Goal: Task Accomplishment & Management: Use online tool/utility

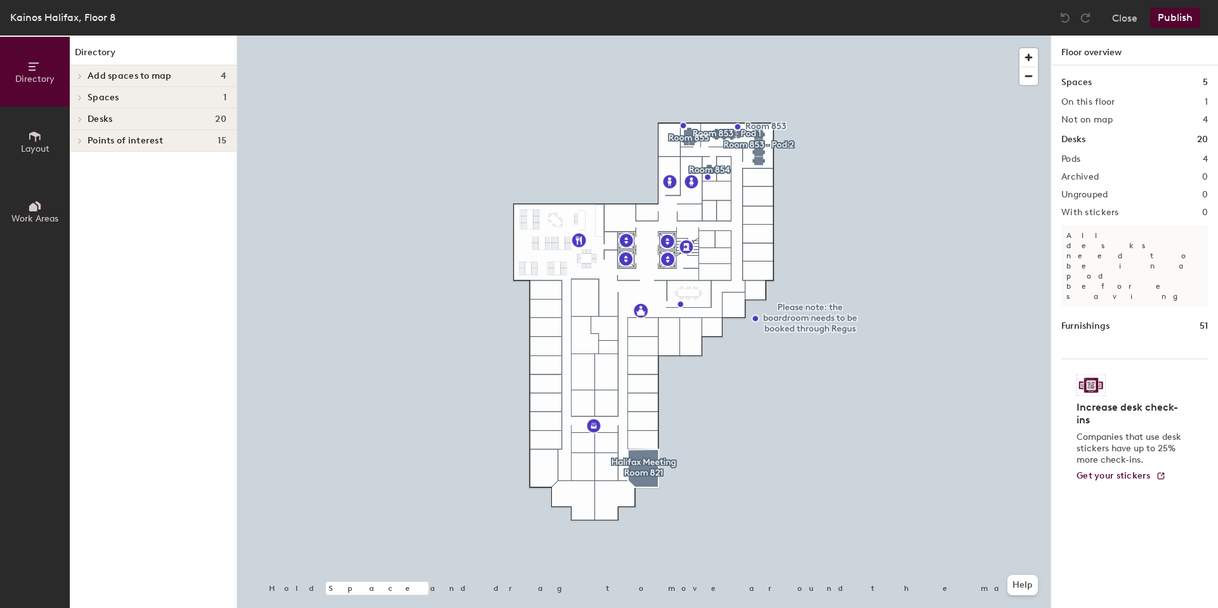
click at [865, 36] on div at bounding box center [643, 36] width 813 height 0
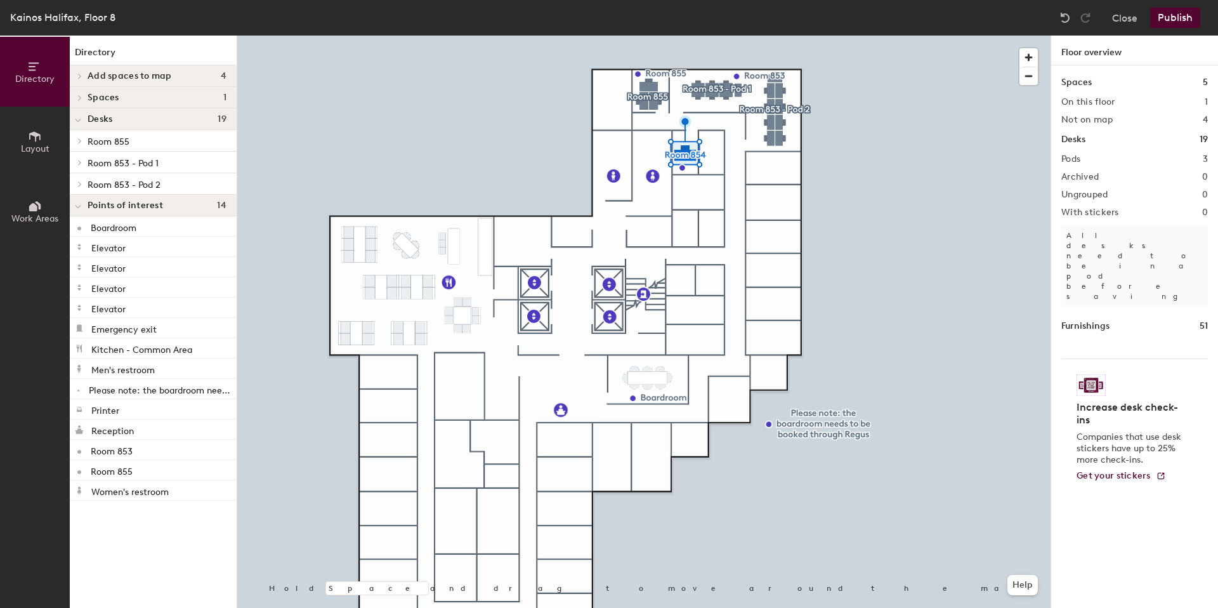
click at [655, 36] on div at bounding box center [643, 36] width 813 height 0
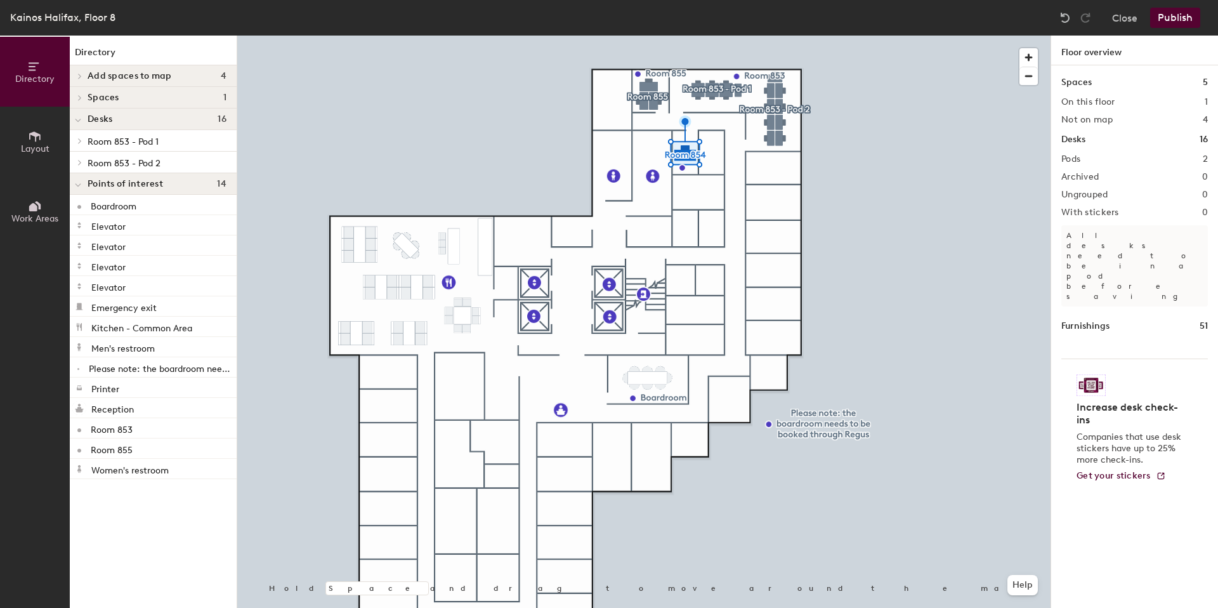
click at [654, 36] on div at bounding box center [643, 36] width 813 height 0
click at [27, 155] on button "Layout" at bounding box center [35, 142] width 70 height 70
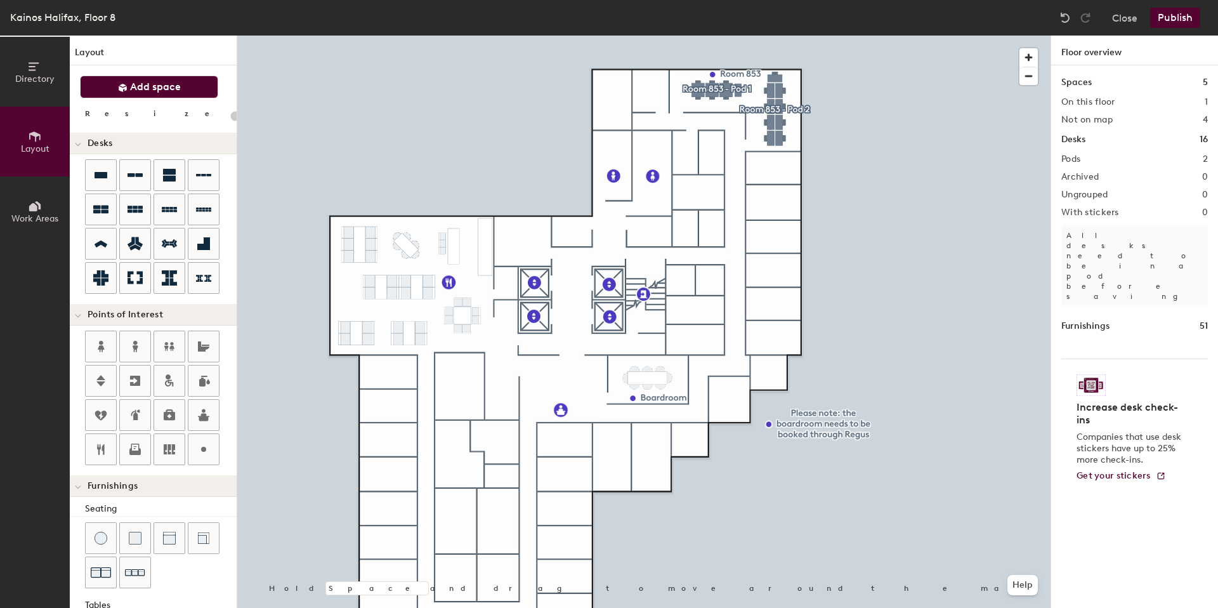
click at [198, 91] on button "Add space" at bounding box center [149, 86] width 138 height 23
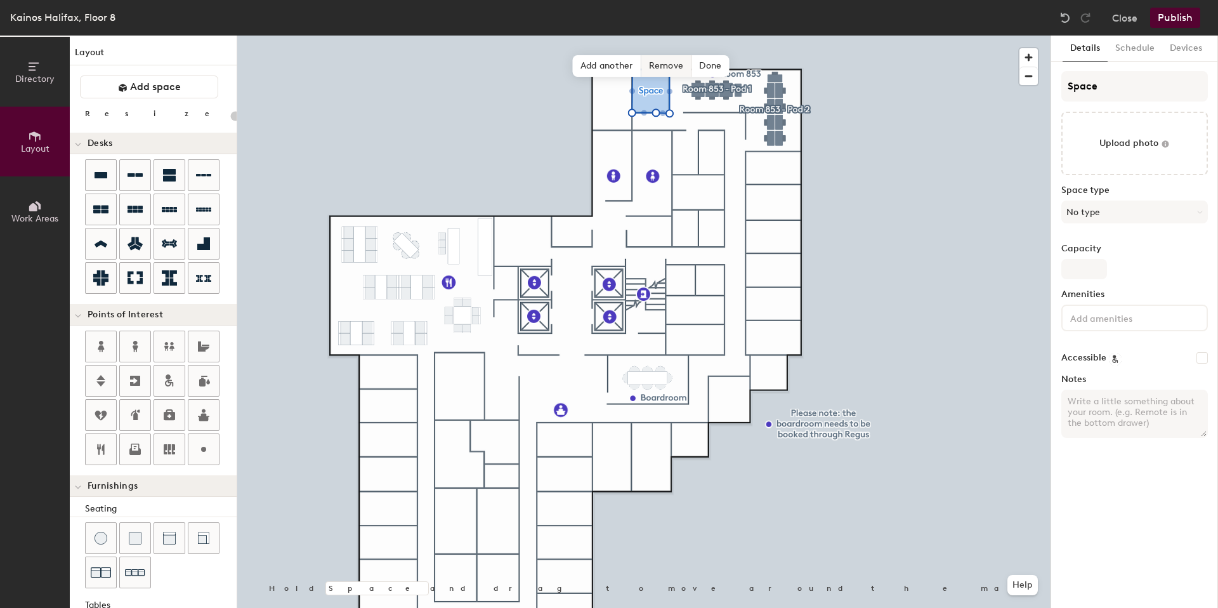
type input "20"
click at [1106, 94] on input "Space" at bounding box center [1134, 86] width 147 height 30
type input "Hal"
type input "20"
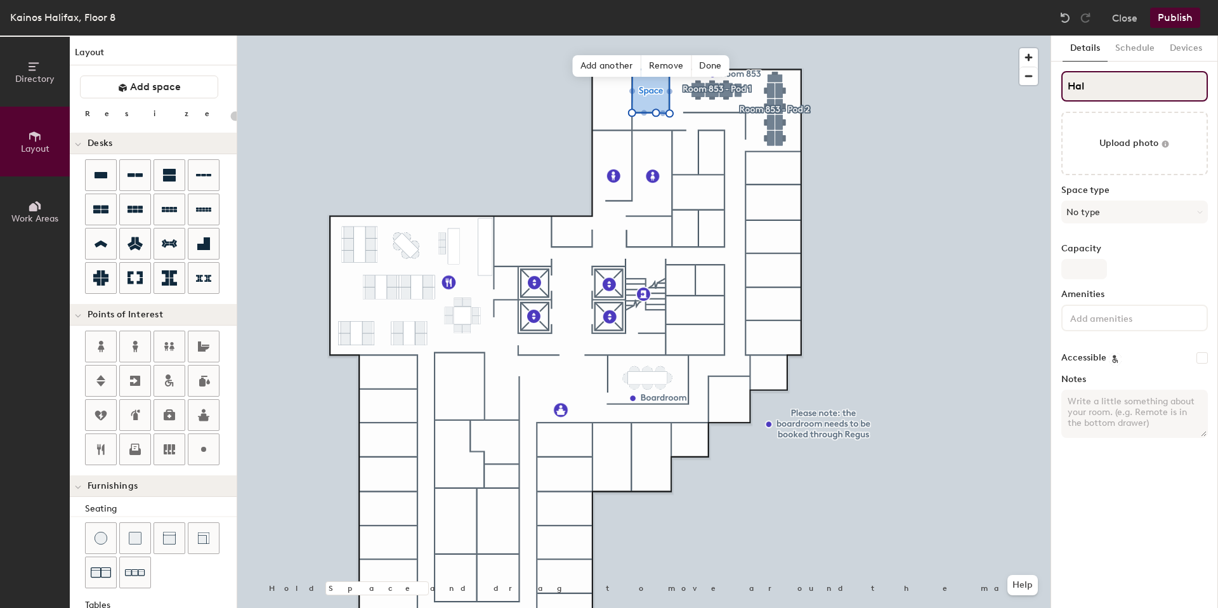
type input "Hali"
type input "20"
type input "Halifa"
type input "20"
type input "Halifax"
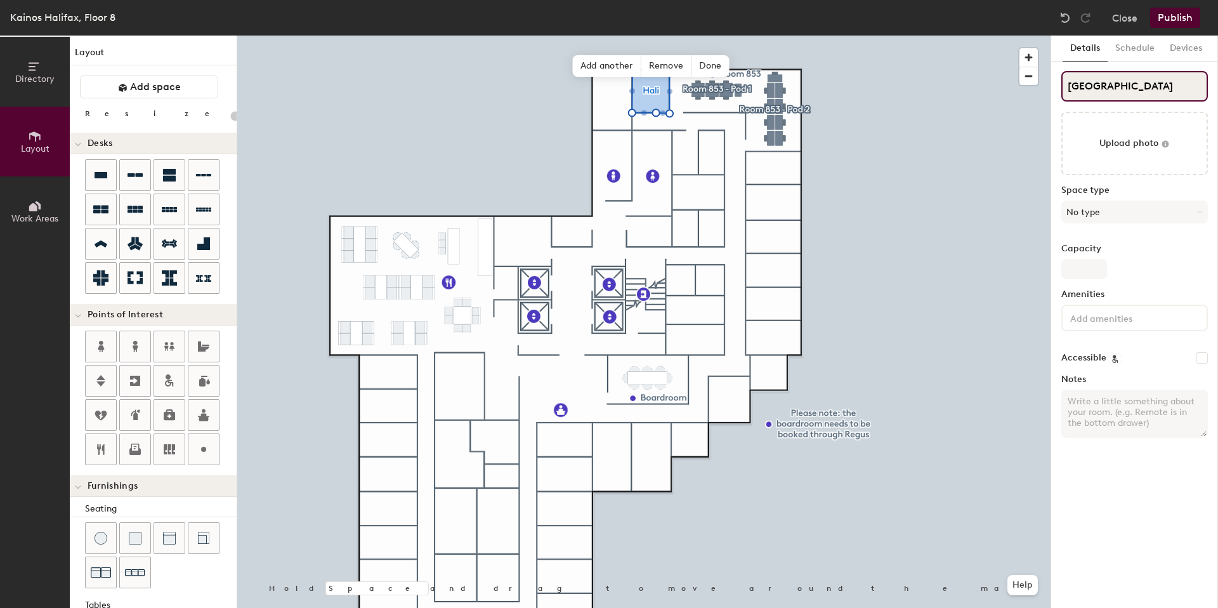
type input "20"
type input "Halifax Me"
type input "20"
type input "Halifax Meeting"
type input "20"
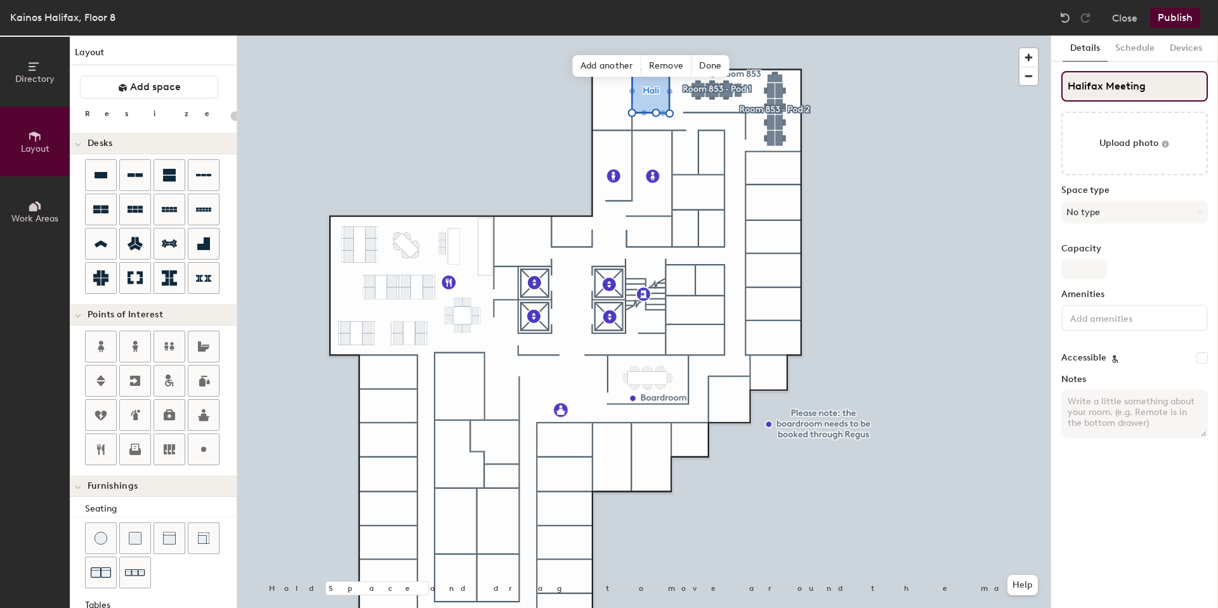
type input "Halifax Meeting R"
type input "20"
type input "Halifax Meeting Roo"
type input "20"
type input "Halifax Meeting Roo"
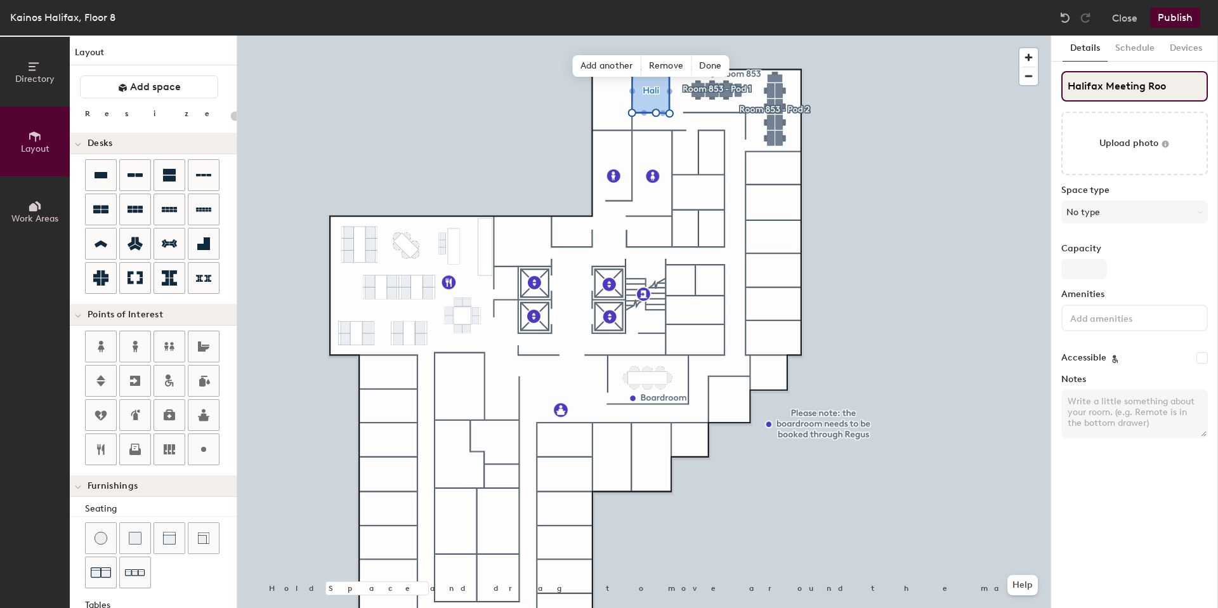
type input "20"
type input "Halifax Meeting Room"
type input "20"
type input "Halifax Meeting Room 8"
type input "20"
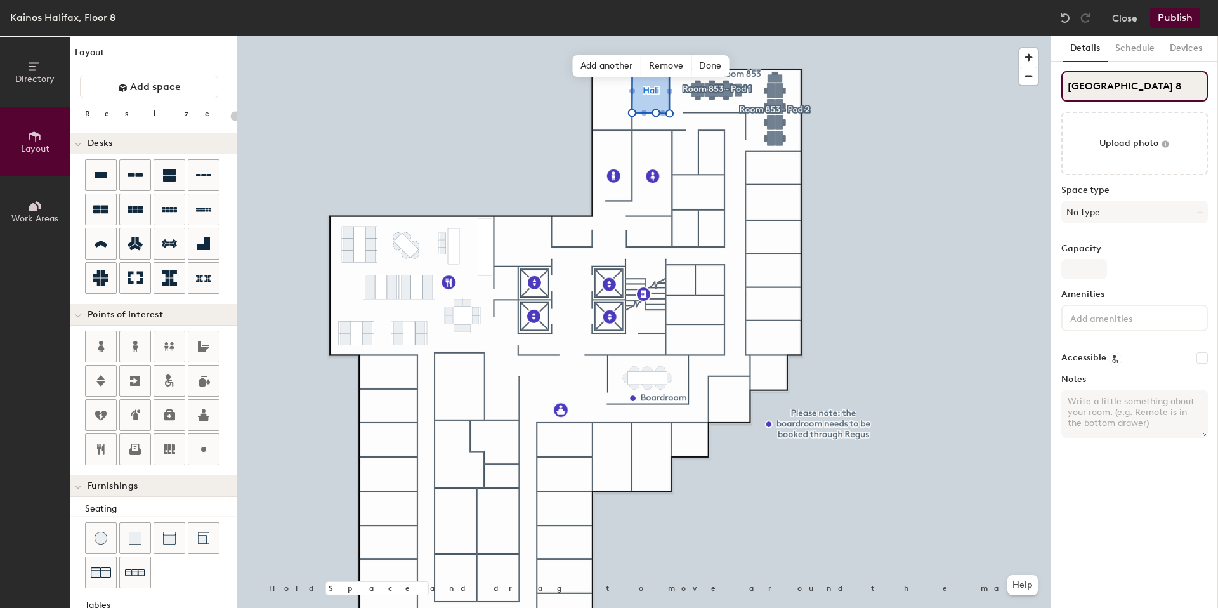
type input "Halifax Meeting Room 85"
type input "20"
type input "[GEOGRAPHIC_DATA] 855"
type input "20"
type input "[GEOGRAPHIC_DATA] 855"
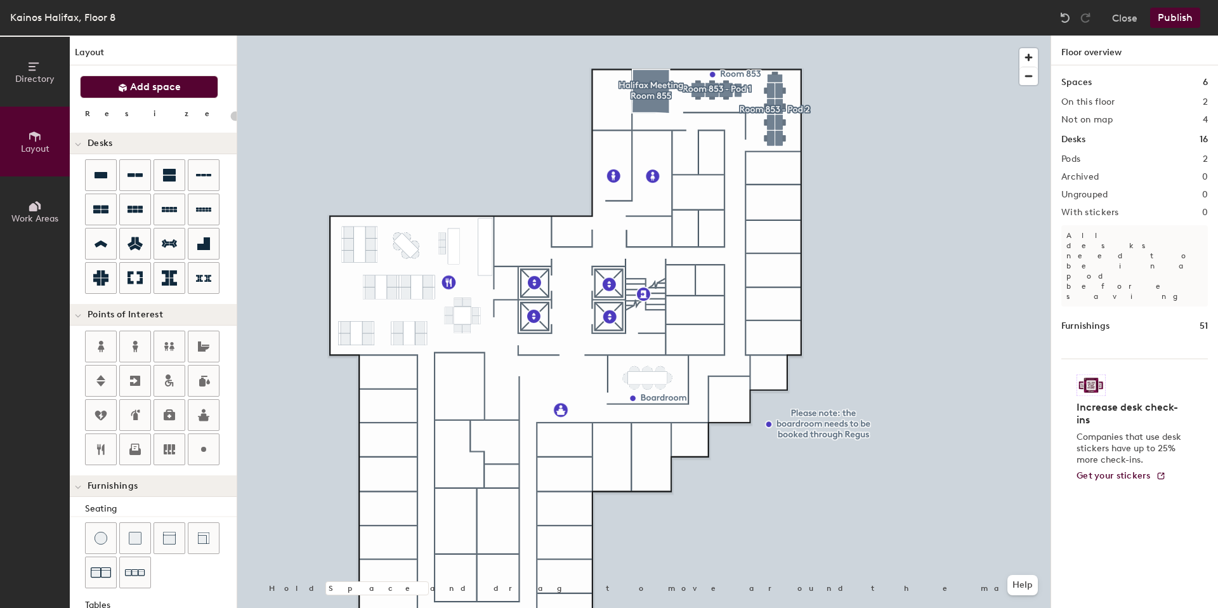
click at [152, 86] on span "Add space" at bounding box center [155, 87] width 51 height 13
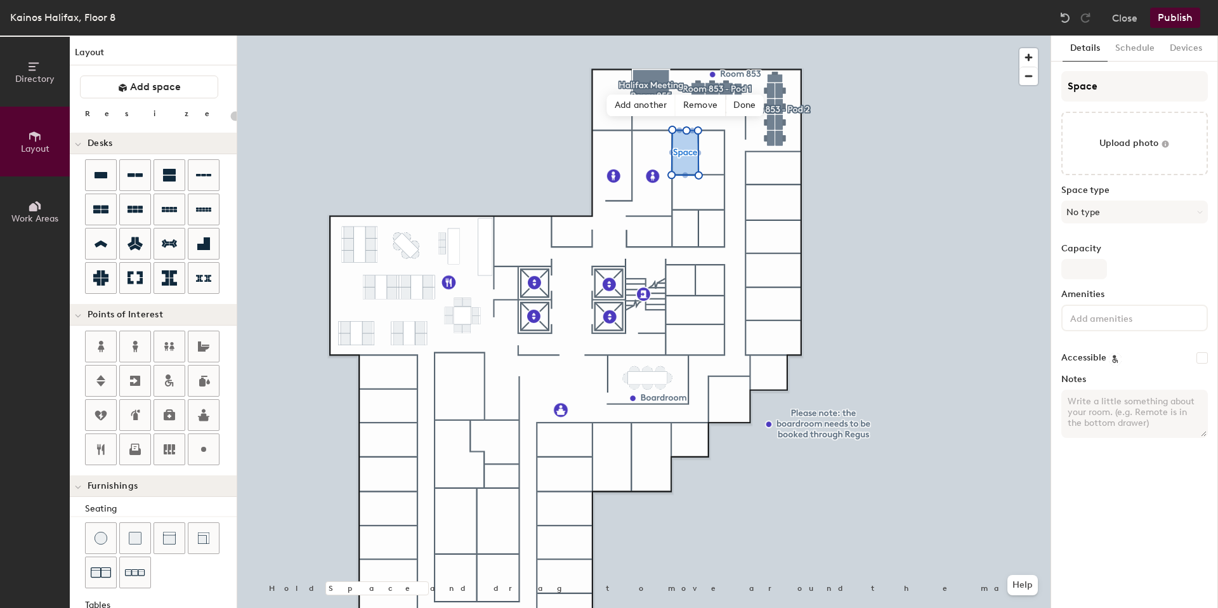
type input "20"
click at [1147, 82] on input "Space" at bounding box center [1134, 86] width 147 height 30
type input "H"
type input "20"
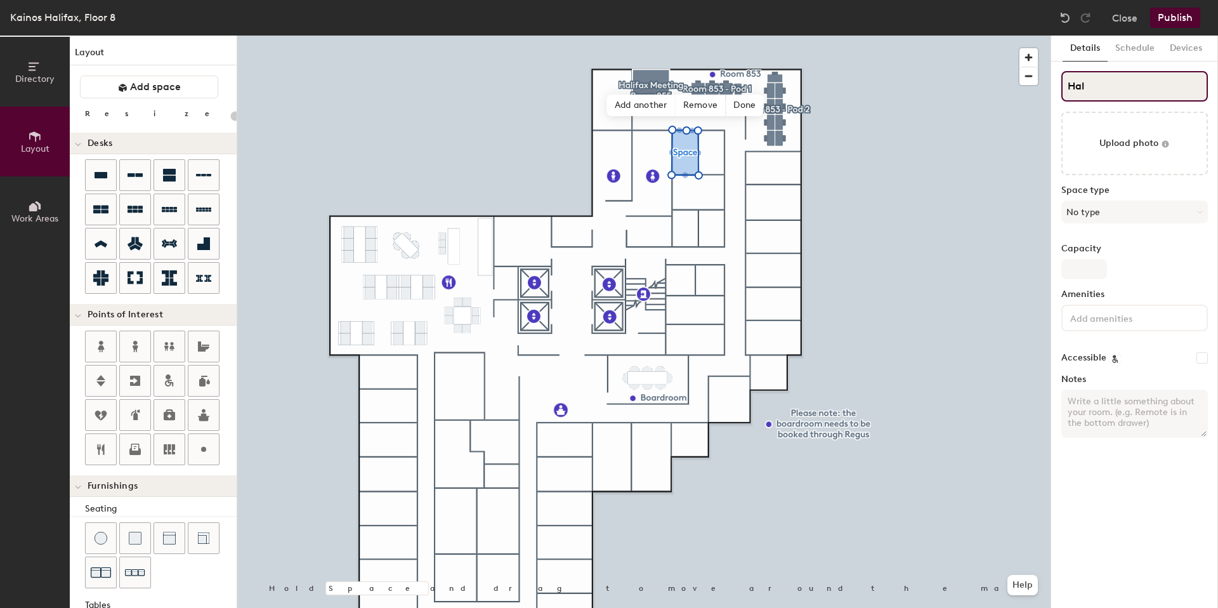
type input "Hali"
type input "20"
type input "Halia"
type input "20"
type input "Haliaf"
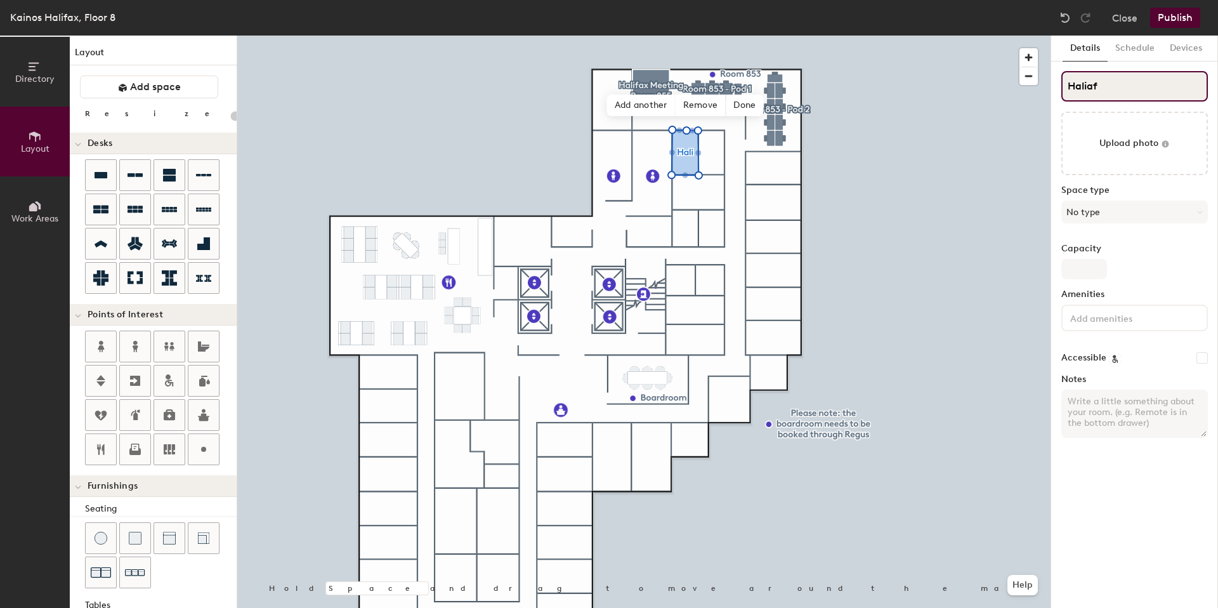
type input "20"
type input "Haliafx"
type input "20"
type input "Haliafx Meetin"
type input "20"
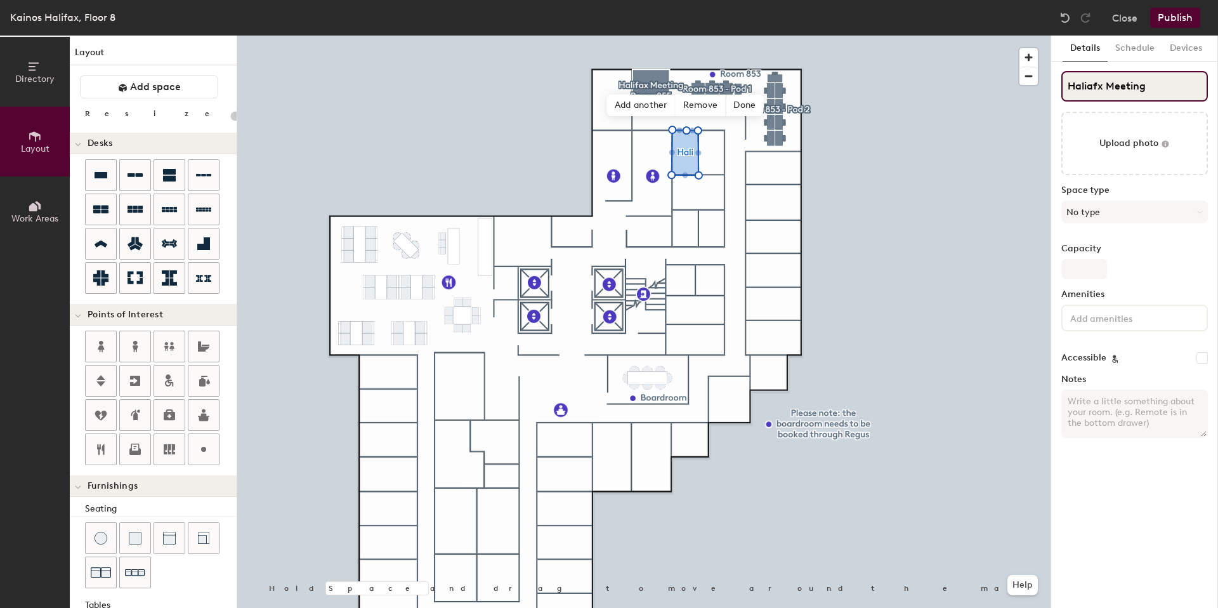
type input "Haliafx Meeting"
type input "20"
type input "Haliafx Meeting Roo"
type input "20"
type input "Haliafx Meeting Room"
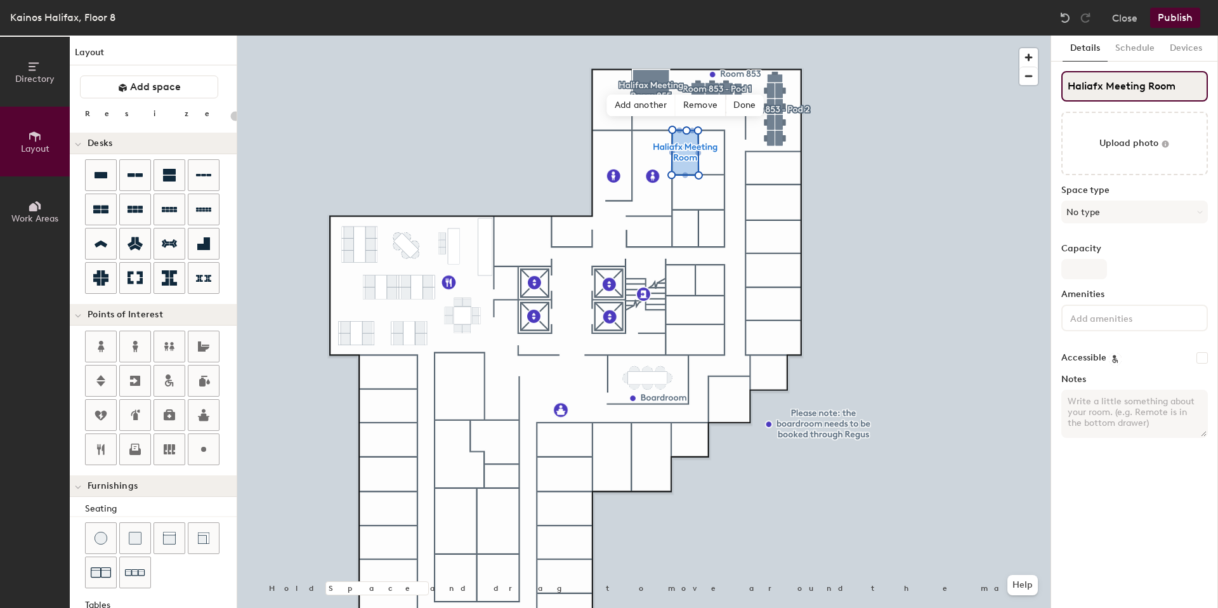
type input "20"
type input "Haliafx Meeting Room 8"
type input "20"
type input "Haliafx Meeting Room 85"
type input "20"
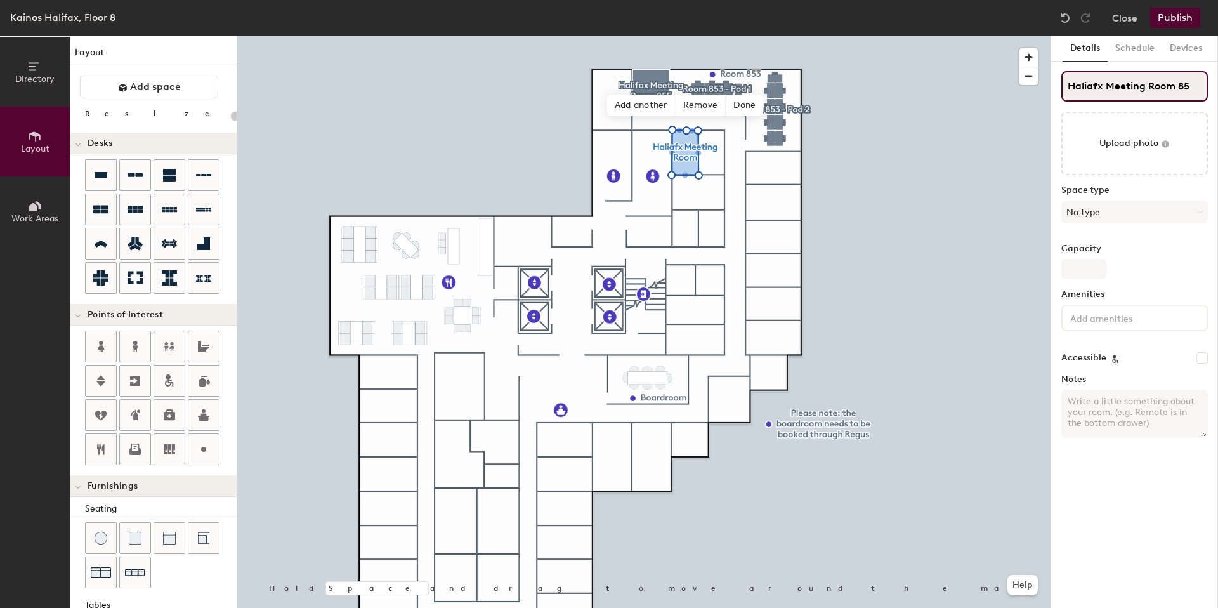
type input "Haliafx Meeting Room 854"
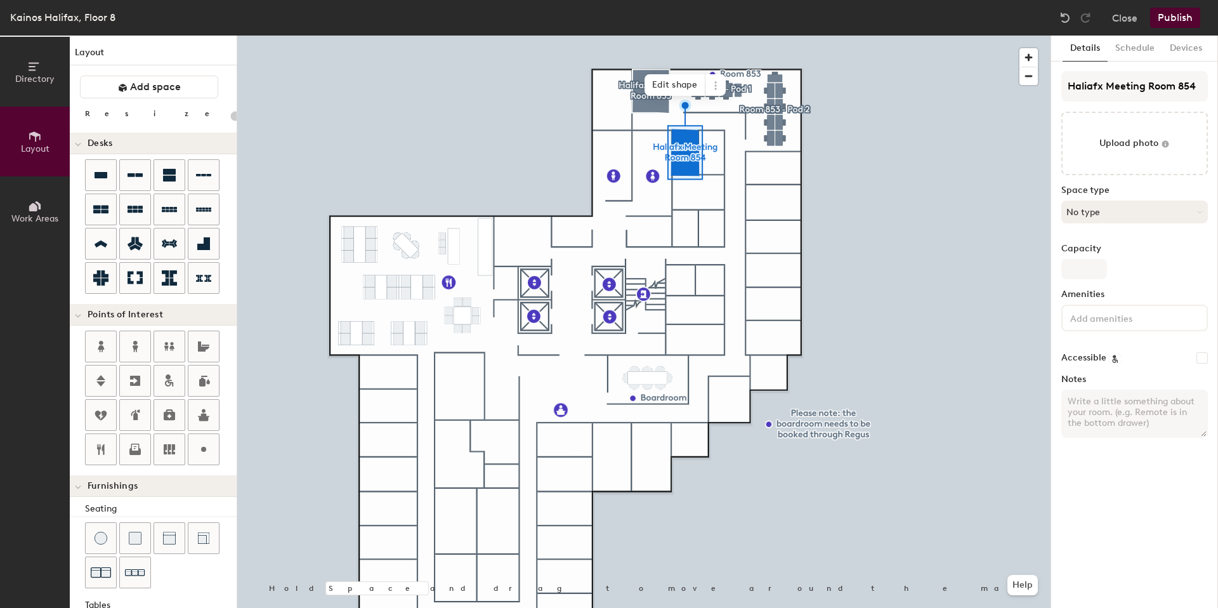
click at [1166, 213] on button "No type" at bounding box center [1134, 211] width 147 height 23
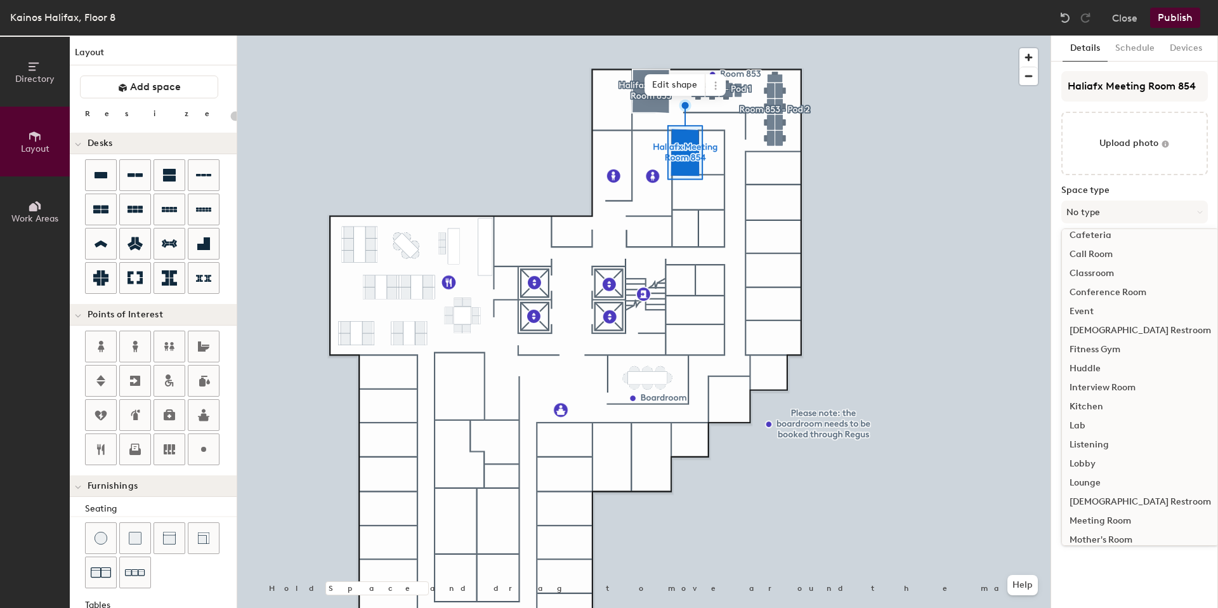
scroll to position [181, 0]
click at [1114, 405] on div "Meeting Room" at bounding box center [1140, 404] width 157 height 19
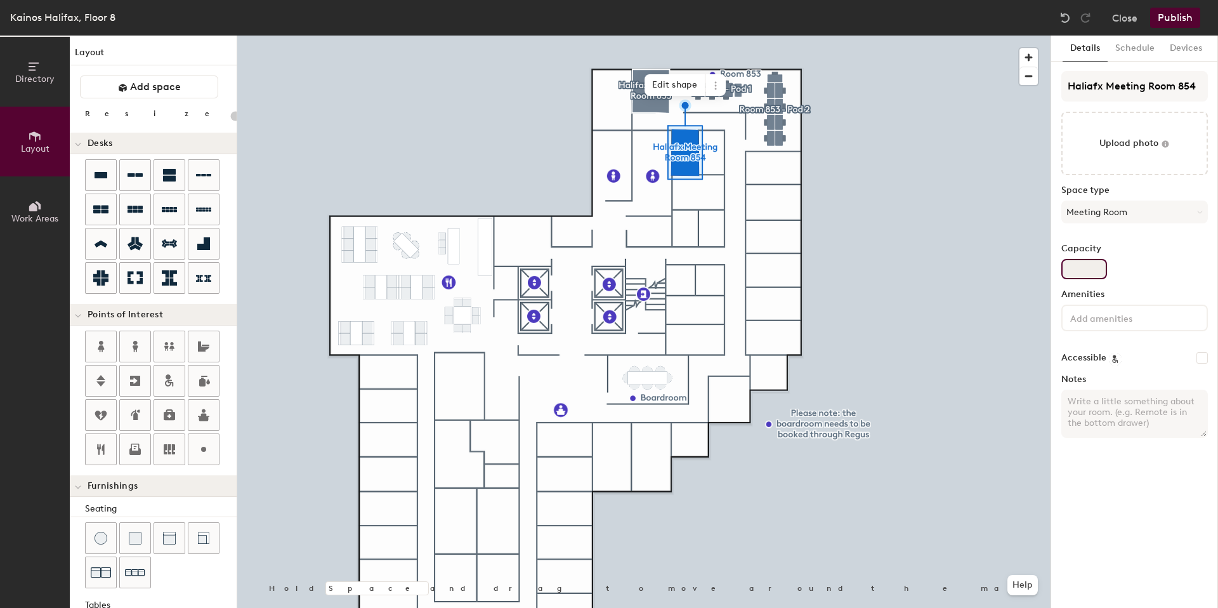
click at [1078, 273] on input "Capacity" at bounding box center [1084, 269] width 46 height 20
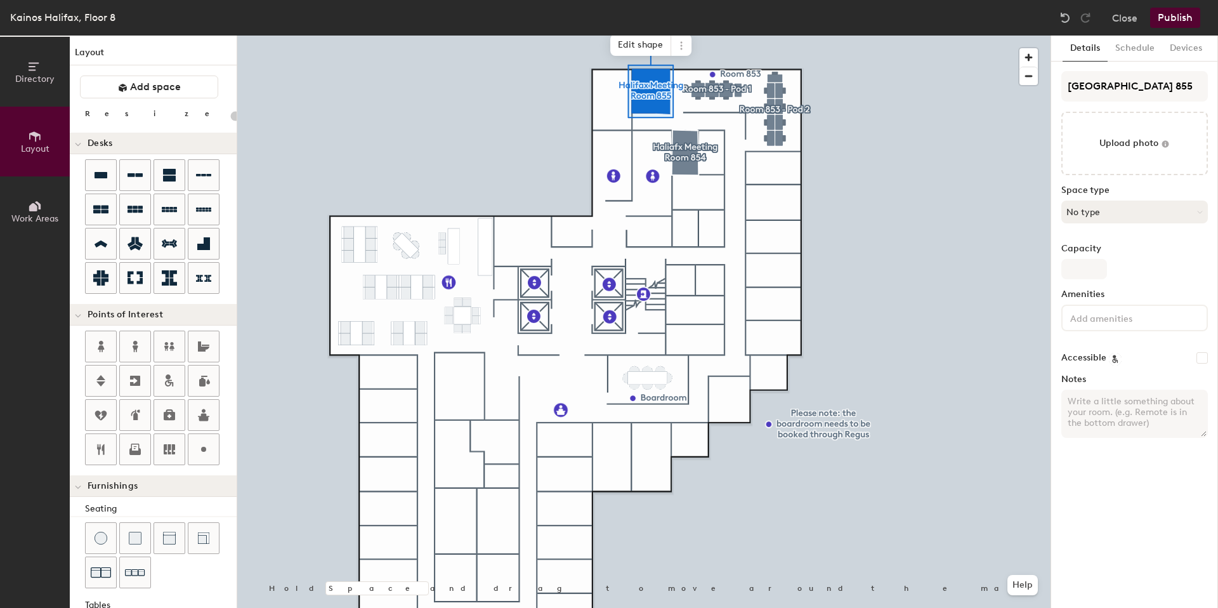
click at [1087, 210] on button "No type" at bounding box center [1134, 211] width 147 height 23
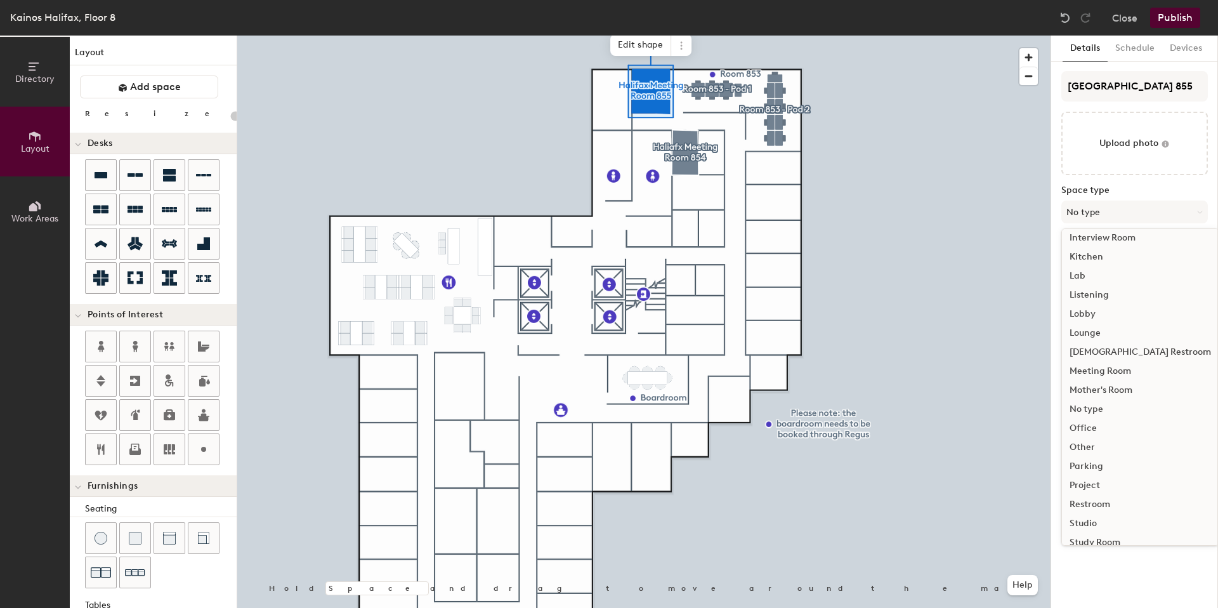
scroll to position [284, 0]
click at [1109, 296] on div "Meeting Room" at bounding box center [1140, 301] width 157 height 19
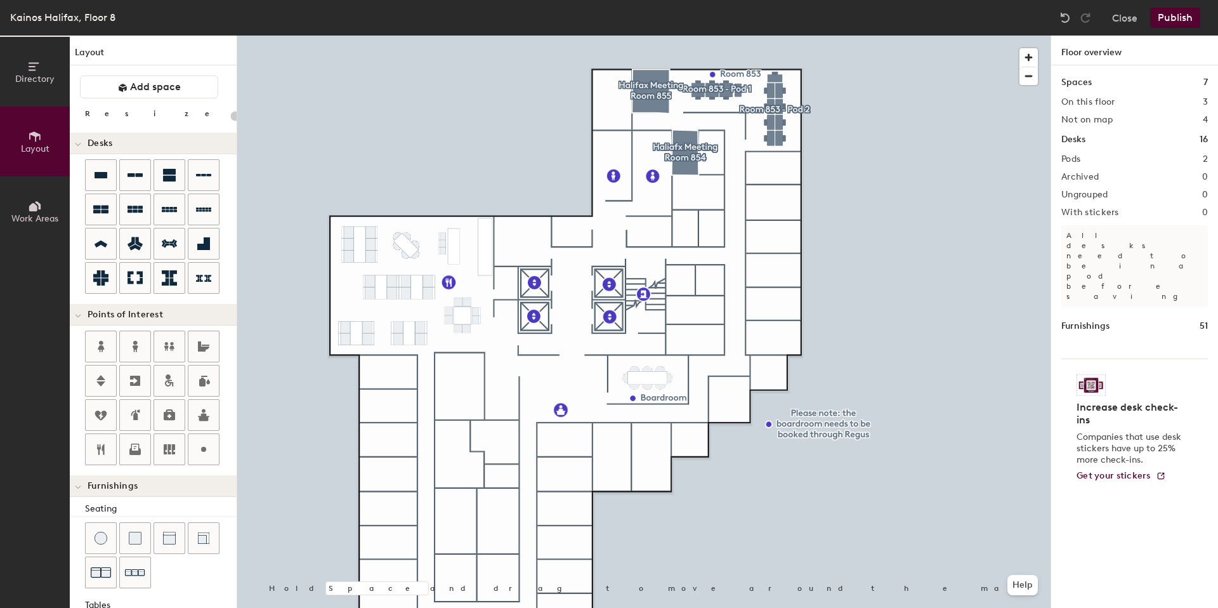
click at [1088, 304] on div "Spaces 7 On this floor 3 Not on map 4 Desks 16 Pods 2 Archived 0 Ungrouped 0 Wi…" at bounding box center [1134, 351] width 167 height 572
click at [875, 36] on div at bounding box center [643, 36] width 813 height 0
click at [968, 36] on div at bounding box center [643, 36] width 813 height 0
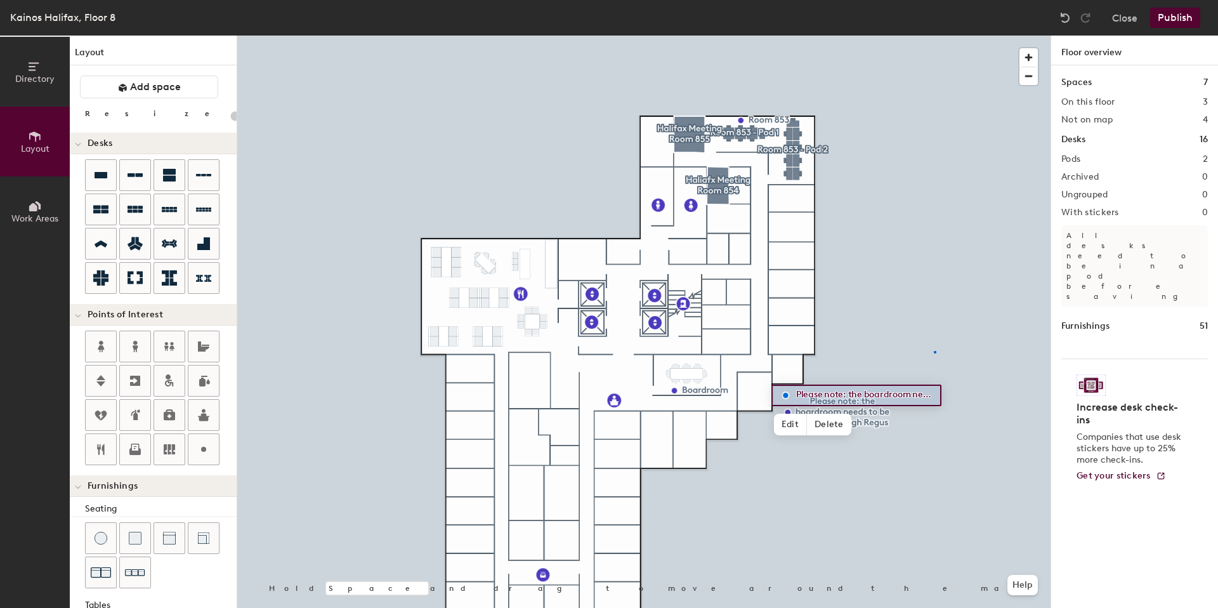
click at [934, 36] on div at bounding box center [643, 36] width 813 height 0
click at [918, 36] on div at bounding box center [643, 36] width 813 height 0
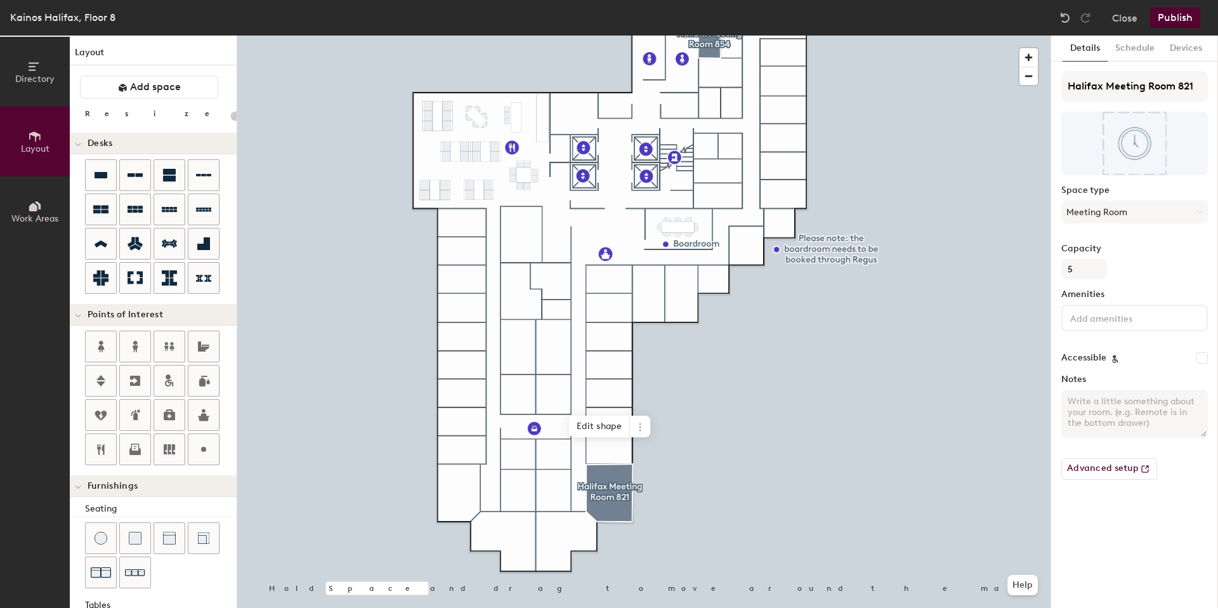
click at [842, 36] on div at bounding box center [643, 36] width 813 height 0
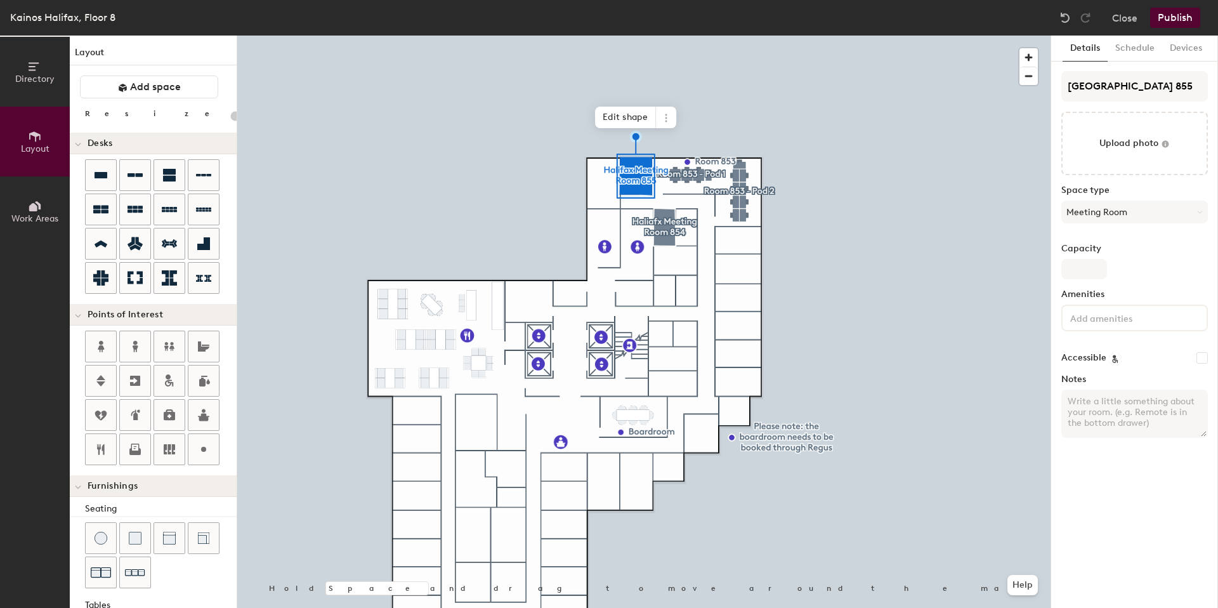
type input "20"
drag, startPoint x: 1072, startPoint y: 263, endPoint x: 1095, endPoint y: 264, distance: 23.5
click at [1073, 263] on input "Capacity" at bounding box center [1084, 269] width 46 height 20
type input "3"
type input "20"
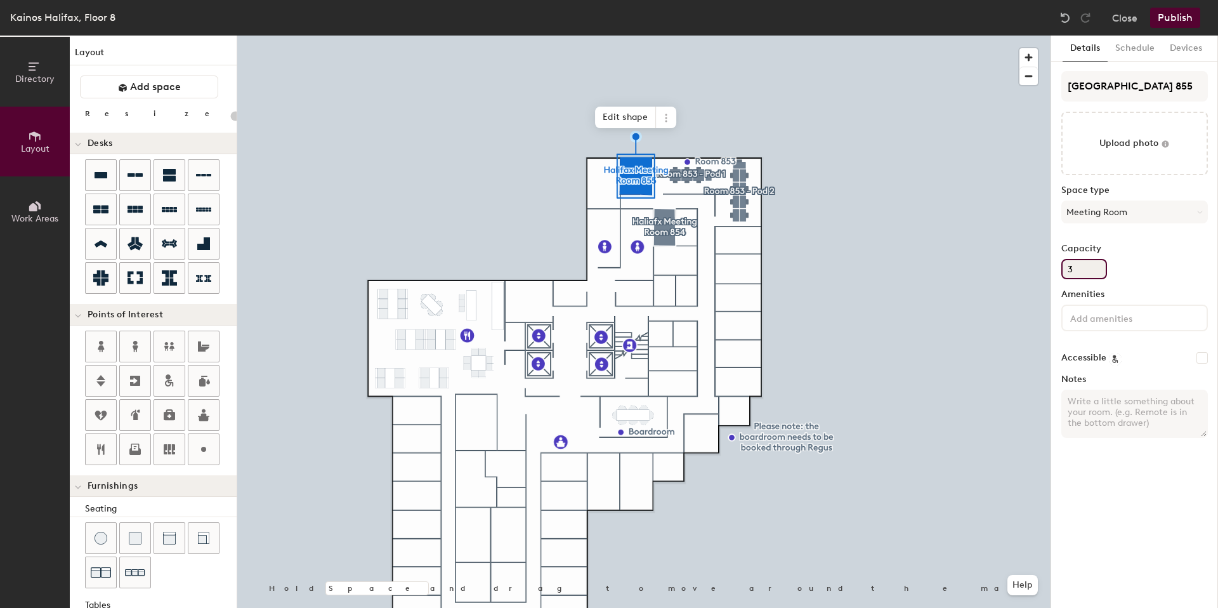
type input "3"
click at [1106, 51] on button "Details" at bounding box center [1084, 49] width 45 height 26
click at [1122, 51] on button "Schedule" at bounding box center [1135, 49] width 55 height 26
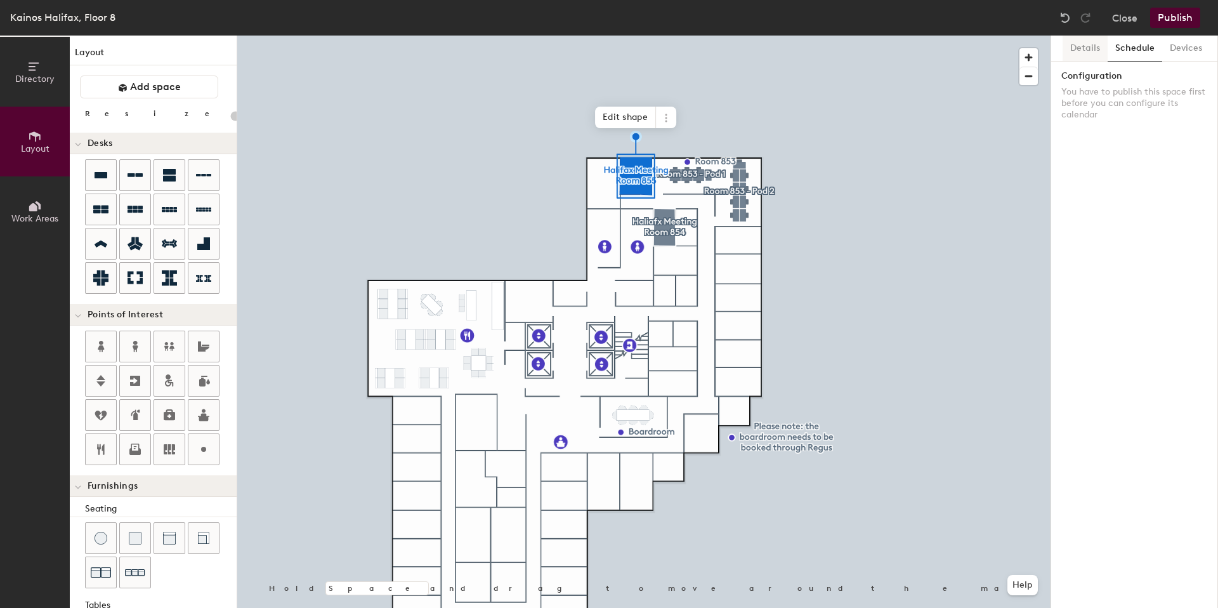
click at [1093, 48] on button "Details" at bounding box center [1084, 49] width 45 height 26
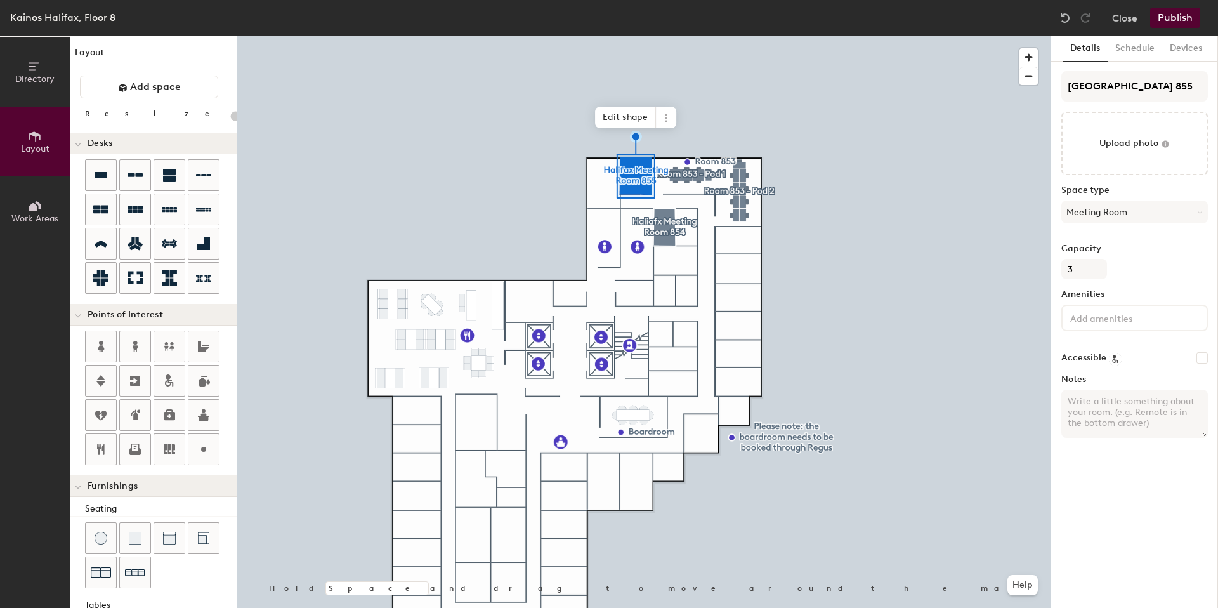
click at [1173, 16] on button "Publish" at bounding box center [1175, 18] width 50 height 20
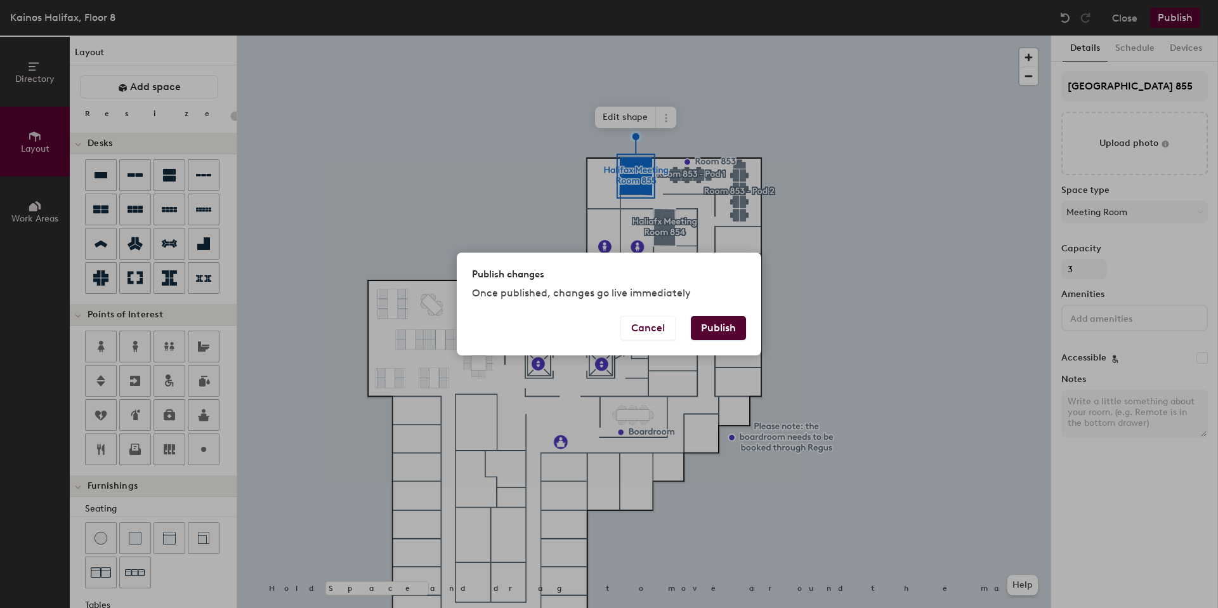
click at [726, 331] on button "Publish" at bounding box center [718, 328] width 55 height 24
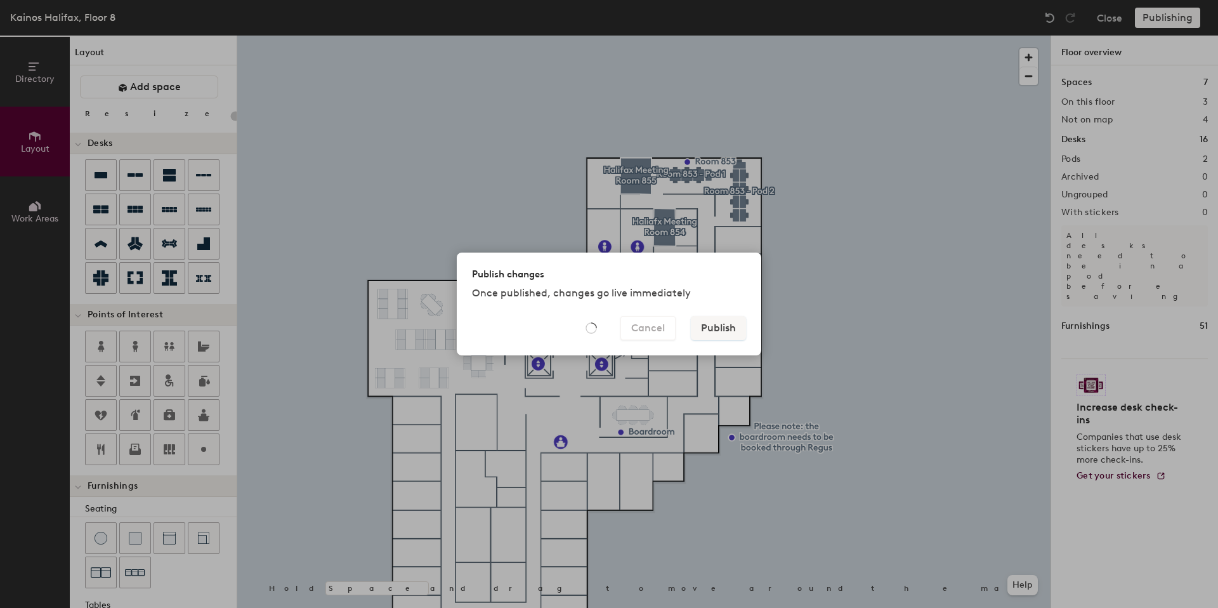
type input "20"
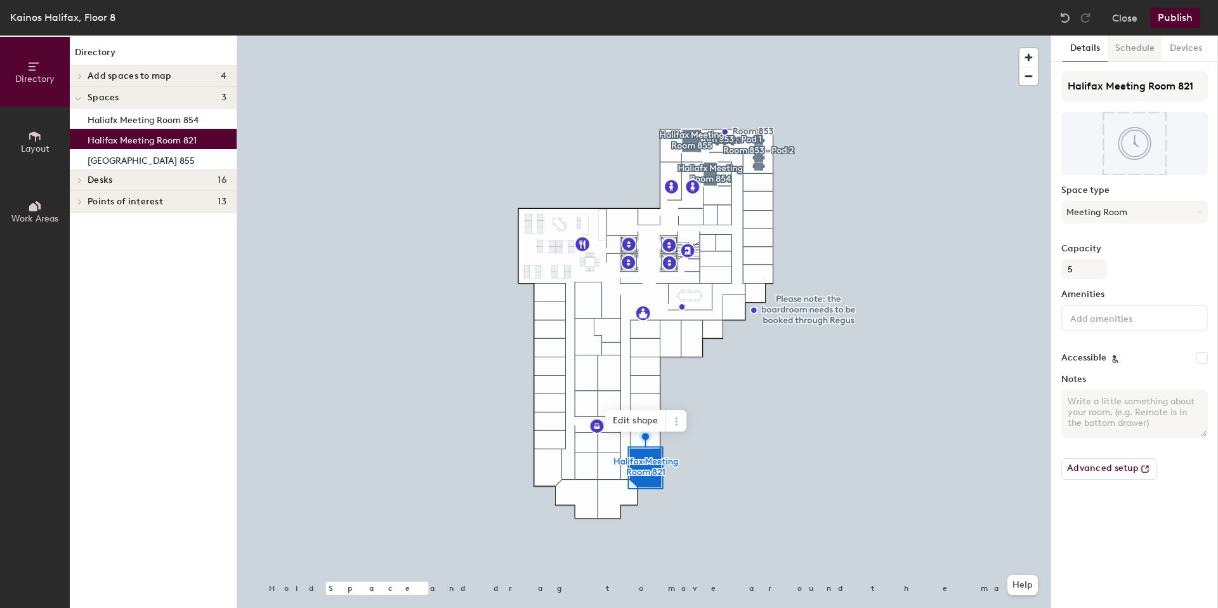
click at [1148, 49] on button "Schedule" at bounding box center [1135, 49] width 55 height 26
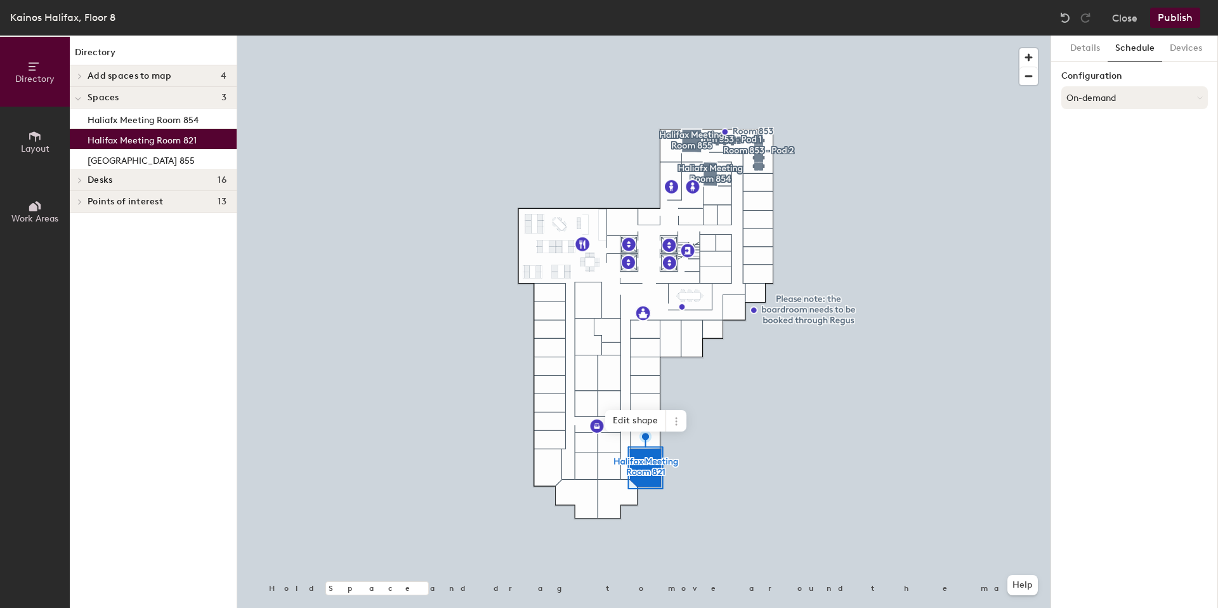
click at [1125, 96] on button "On-demand" at bounding box center [1134, 97] width 147 height 23
click at [1114, 147] on div at bounding box center [1121, 148] width 14 height 14
click at [1115, 124] on button "Select account" at bounding box center [1134, 125] width 147 height 23
click at [1101, 172] on div "Microsoft 365" at bounding box center [1134, 176] width 145 height 19
click at [1092, 174] on input at bounding box center [1134, 175] width 147 height 23
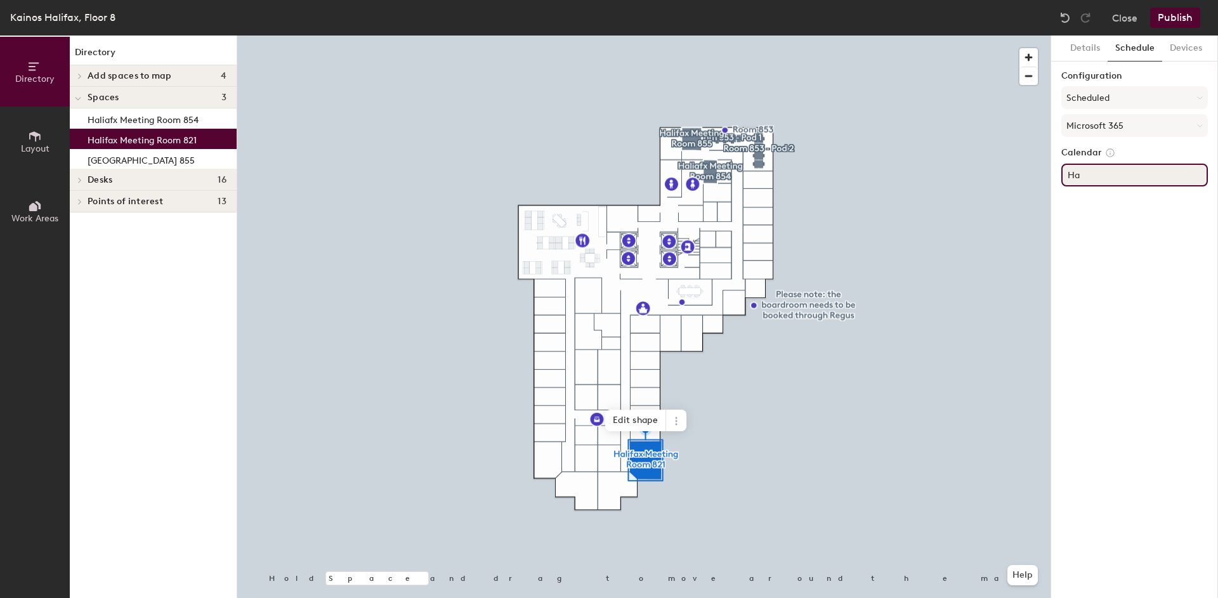
type input "H"
paste input "Halifax Meeting Room 821"
click at [1134, 171] on input "Halifax Meeting Room [EMAIL_ADDRESS][DOMAIN_NAME]" at bounding box center [1134, 175] width 147 height 23
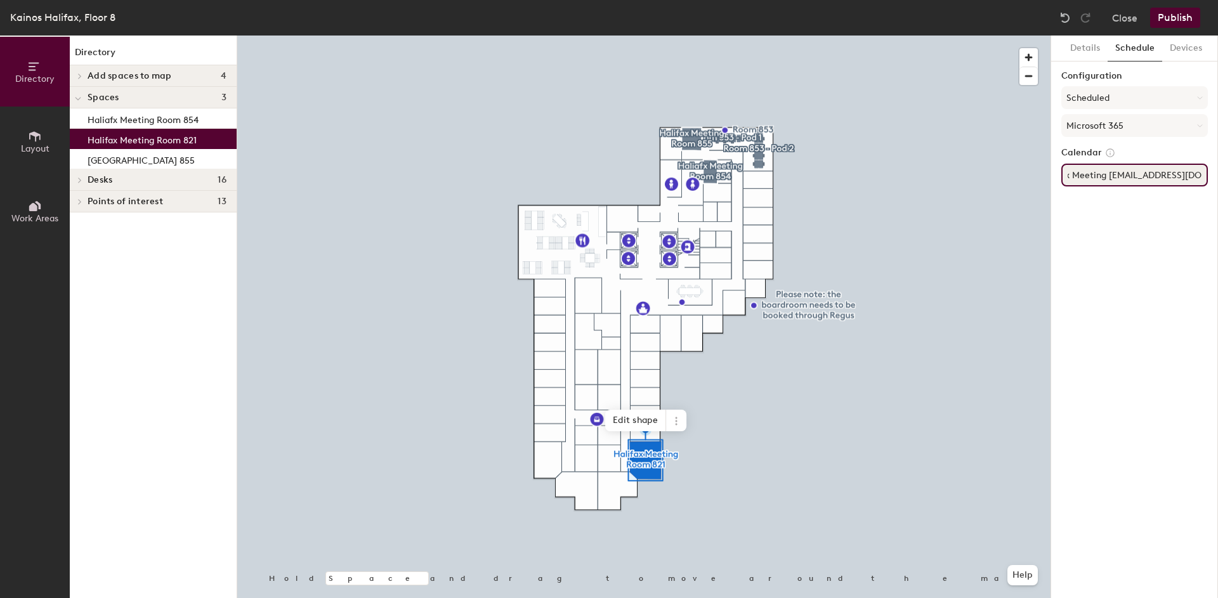
click at [1106, 171] on input "Halifax Meeting [EMAIL_ADDRESS][DOMAIN_NAME]" at bounding box center [1134, 175] width 147 height 23
drag, startPoint x: 1076, startPoint y: 174, endPoint x: 1099, endPoint y: 175, distance: 22.9
click at [1077, 173] on input "Halifax [EMAIL_ADDRESS][DOMAIN_NAME]" at bounding box center [1134, 175] width 147 height 23
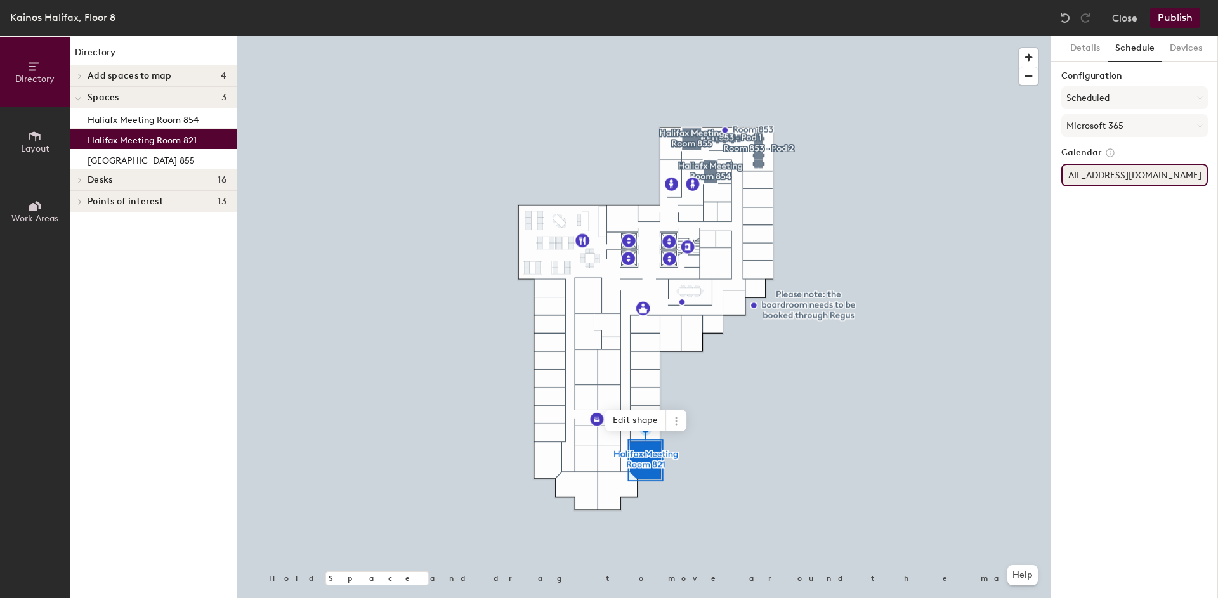
type input "[EMAIL_ADDRESS][DOMAIN_NAME]"
click at [1171, 212] on div "Details Schedule Devices Configuration Scheduled Microsoft 365 Calendar [EMAIL_…" at bounding box center [1134, 317] width 167 height 563
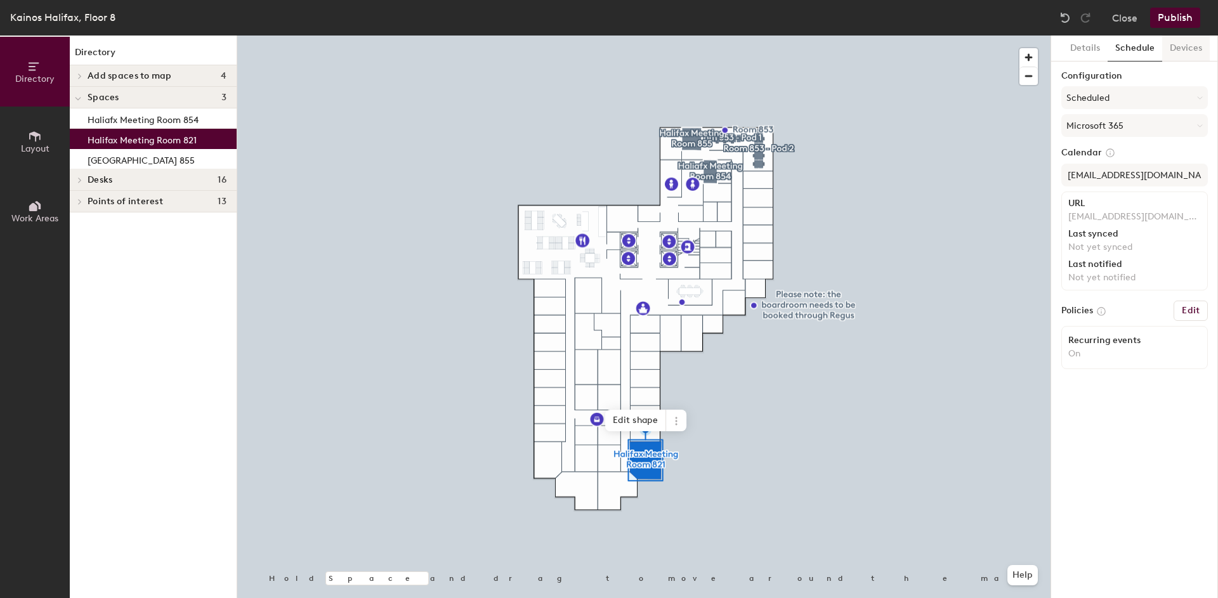
click at [1182, 49] on button "Devices" at bounding box center [1186, 49] width 48 height 26
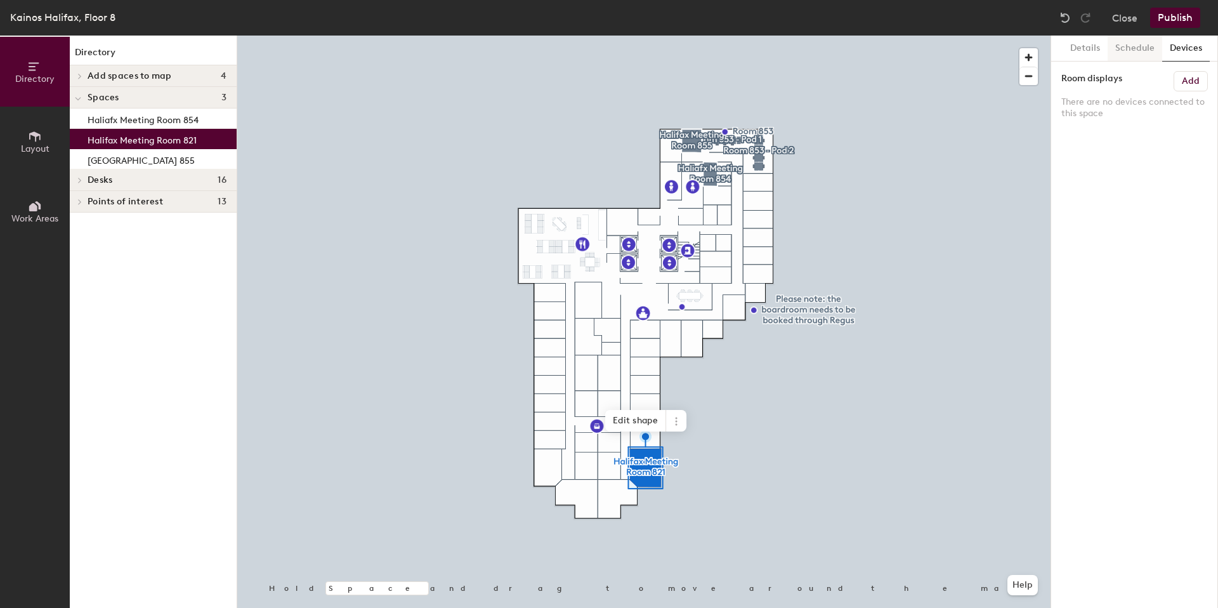
click at [1135, 51] on button "Schedule" at bounding box center [1135, 49] width 55 height 26
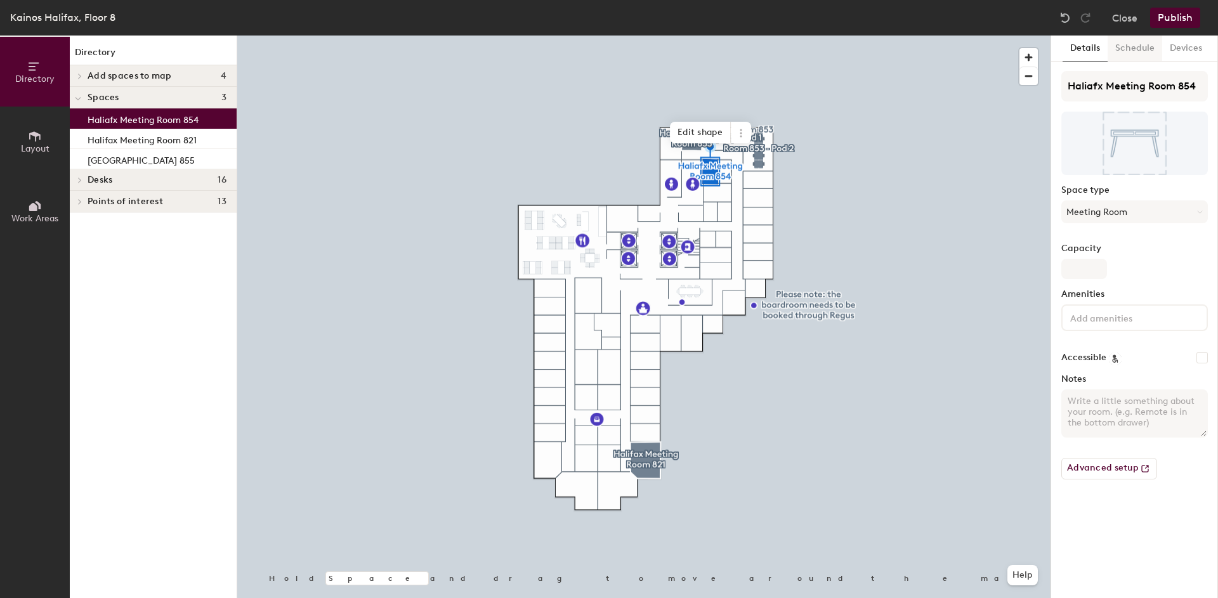
click at [1143, 49] on button "Schedule" at bounding box center [1135, 49] width 55 height 26
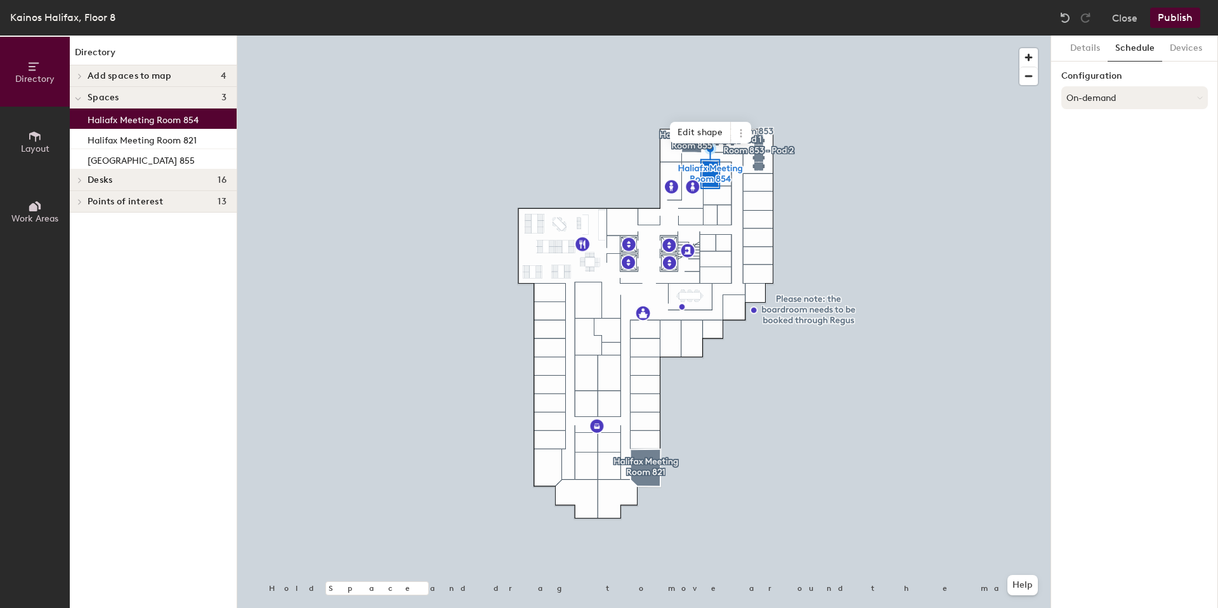
click at [1125, 95] on button "On-demand" at bounding box center [1134, 97] width 147 height 23
click at [1102, 145] on div "Scheduled" at bounding box center [1134, 148] width 145 height 19
click at [1111, 122] on button "Select account" at bounding box center [1134, 125] width 147 height 23
click at [1100, 174] on div "Microsoft 365" at bounding box center [1134, 176] width 145 height 19
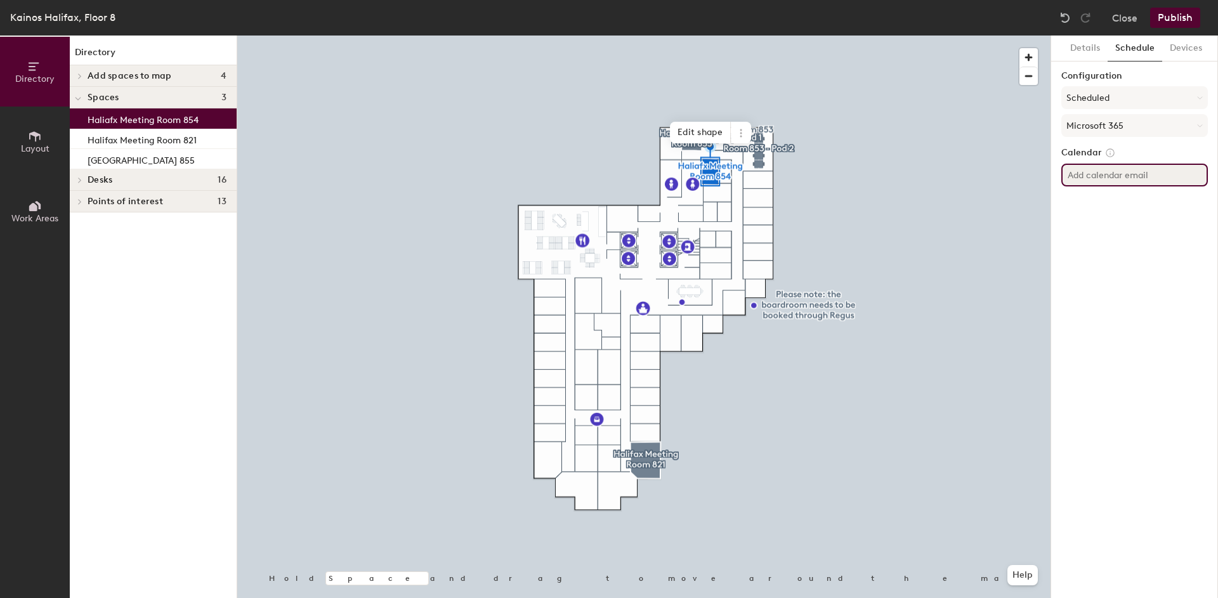
click at [1104, 174] on input at bounding box center [1134, 175] width 147 height 23
paste input "HalifaxMeetingRoom854"
type input "[EMAIL_ADDRESS][DOMAIN_NAME]"
click at [1137, 227] on div "Details Schedule Devices Configuration Scheduled Microsoft 365 Calendar [EMAIL_…" at bounding box center [1134, 317] width 167 height 563
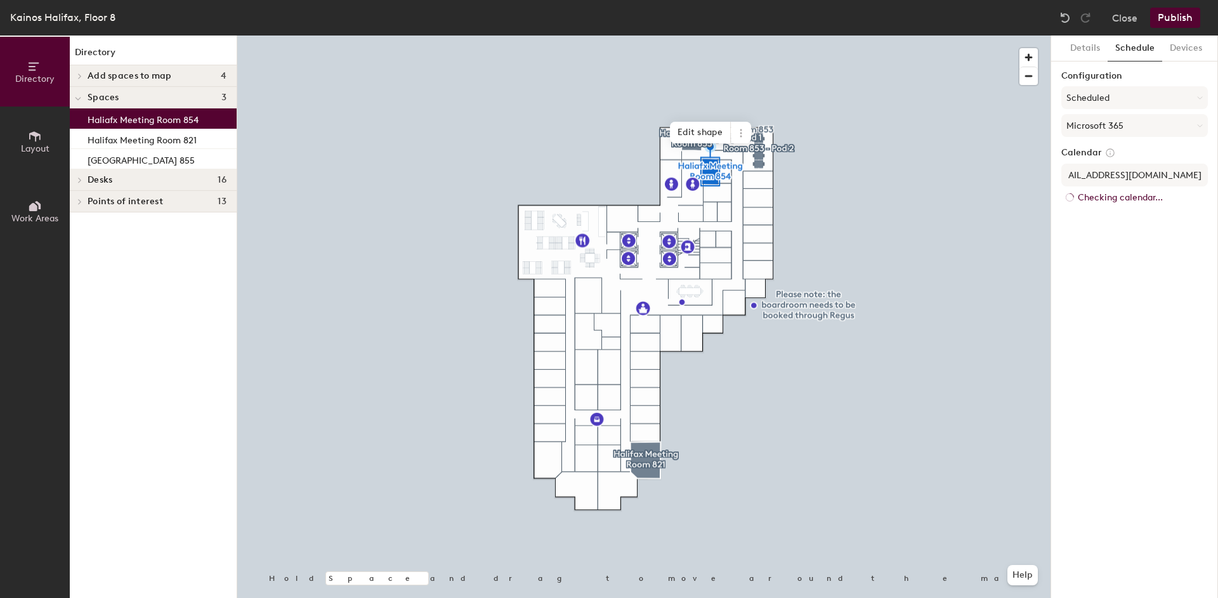
scroll to position [0, 0]
click at [1079, 47] on button "Details" at bounding box center [1084, 49] width 45 height 26
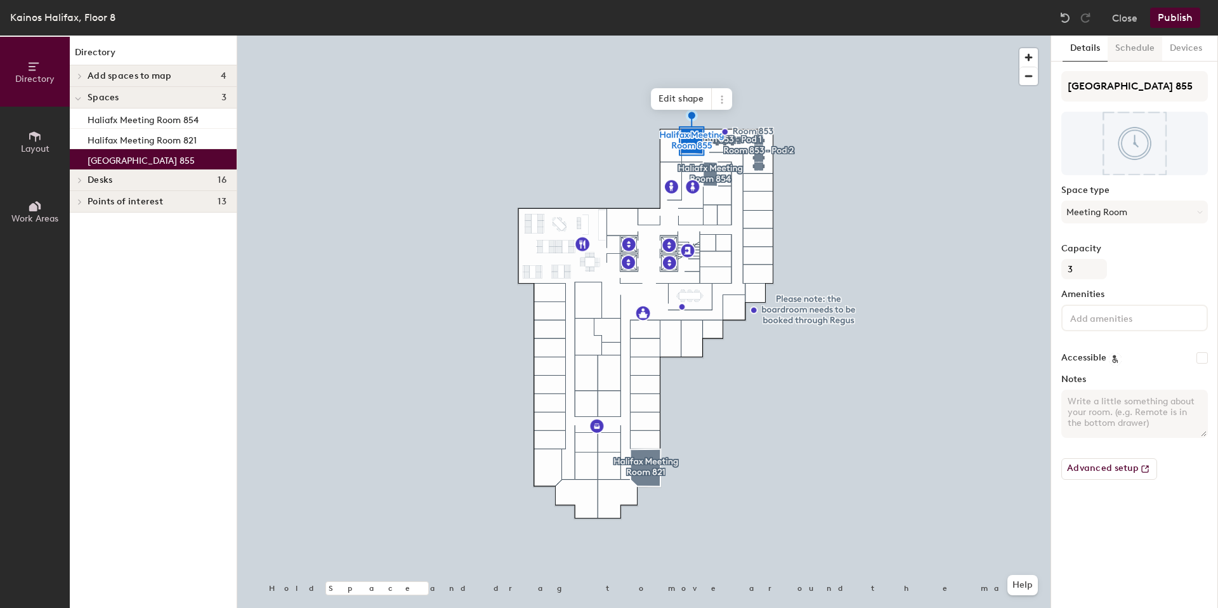
click at [1128, 51] on button "Schedule" at bounding box center [1135, 49] width 55 height 26
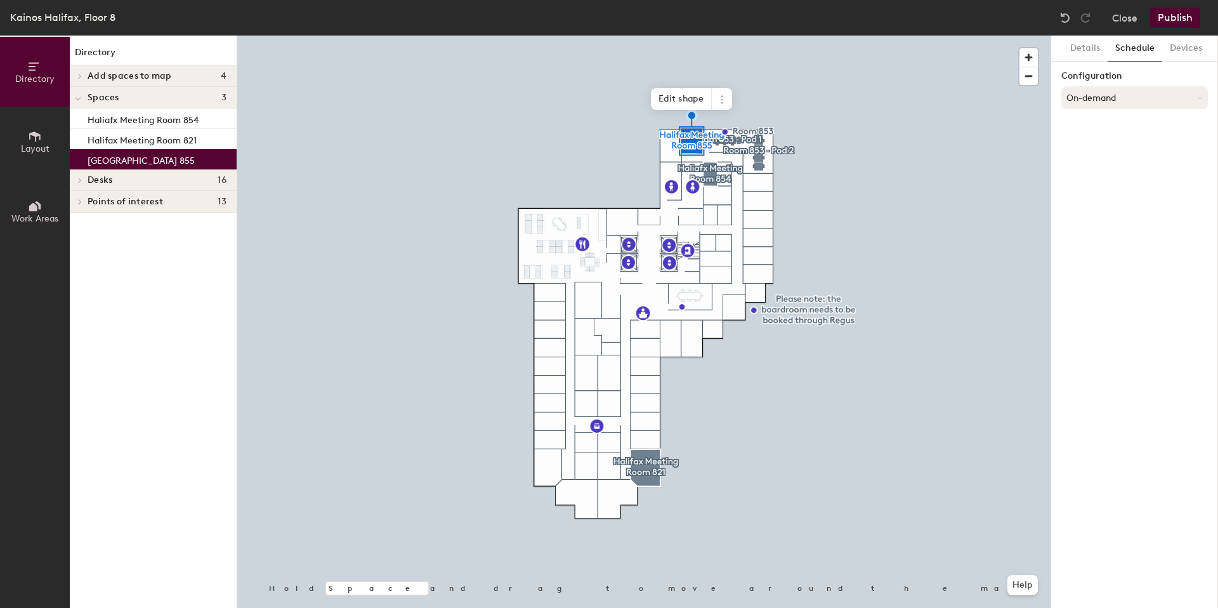
click at [1125, 96] on button "On-demand" at bounding box center [1134, 97] width 147 height 23
click at [1108, 144] on div "Scheduled" at bounding box center [1134, 148] width 145 height 19
click at [1134, 126] on button "Select account" at bounding box center [1134, 125] width 147 height 23
click at [1109, 177] on div "Microsoft 365" at bounding box center [1134, 176] width 145 height 19
click at [1113, 173] on input at bounding box center [1134, 175] width 147 height 23
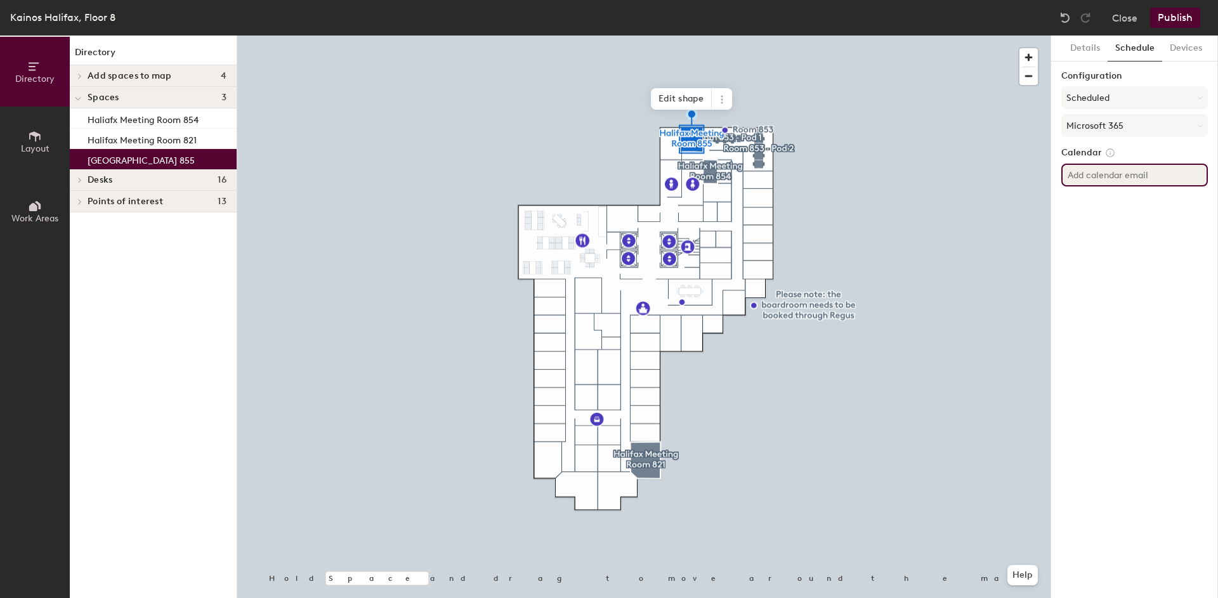
paste input "HalifaxMeetingRoom855"
type input "[EMAIL_ADDRESS][DOMAIN_NAME]"
click at [1147, 360] on div "Details Schedule Devices Configuration Scheduled Microsoft 365 Calendar [EMAIL_…" at bounding box center [1134, 317] width 167 height 563
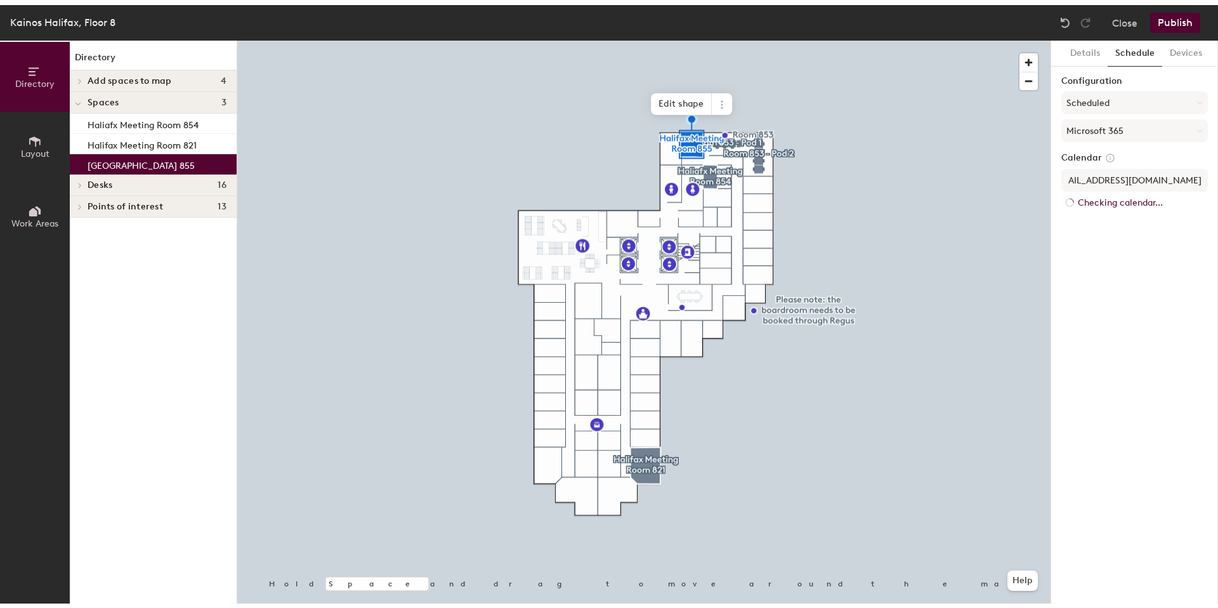
scroll to position [0, 0]
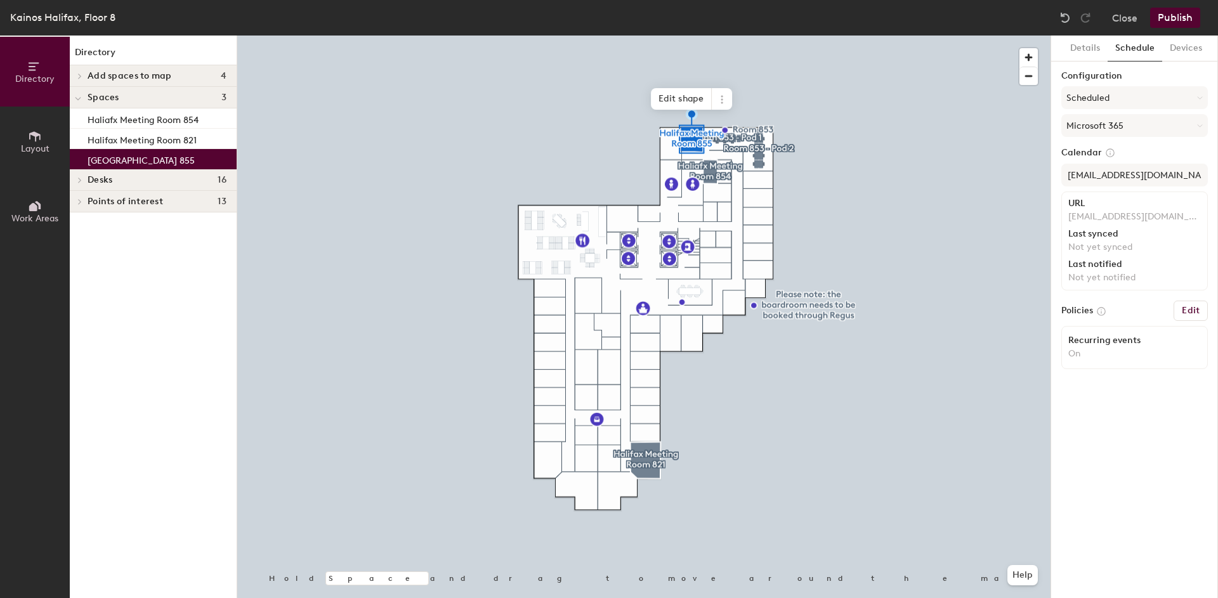
click at [1186, 21] on button "Publish" at bounding box center [1175, 18] width 50 height 20
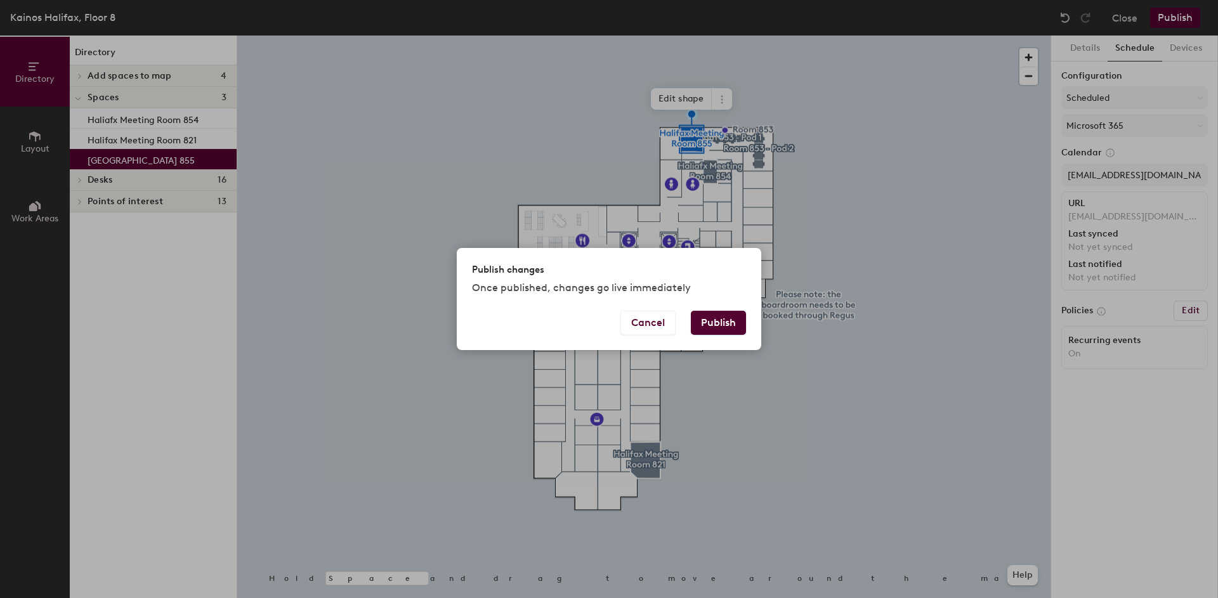
click at [712, 328] on button "Publish" at bounding box center [718, 323] width 55 height 24
